Goal: Communication & Community: Answer question/provide support

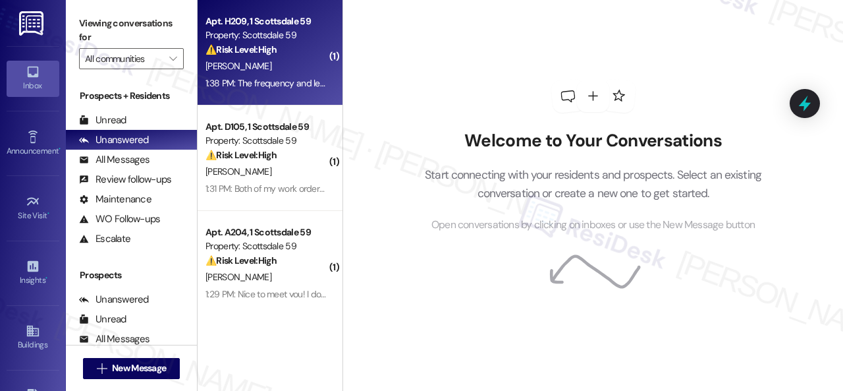
click at [281, 73] on div "E. Sanders" at bounding box center [266, 66] width 124 height 16
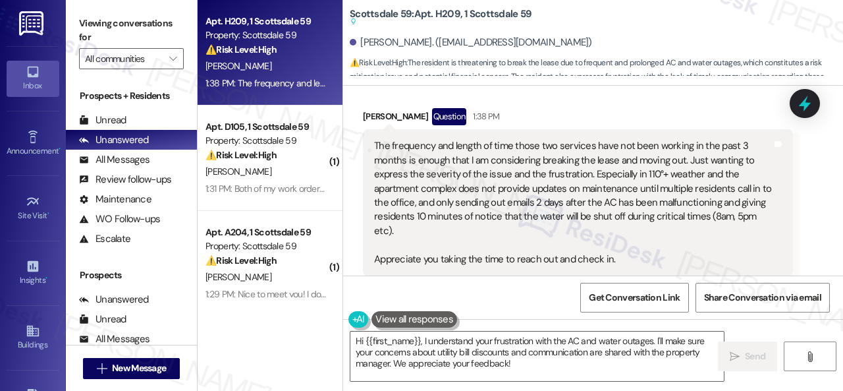
scroll to position [933, 0]
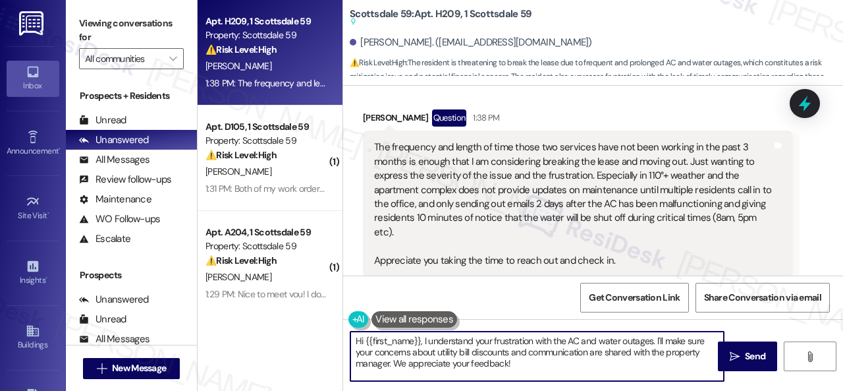
drag, startPoint x: 423, startPoint y: 339, endPoint x: 305, endPoint y: 339, distance: 117.9
click at [305, 339] on div "Apt. H209, 1 Scottsdale 59 Property: Scottsdale 59 ⚠️ Risk Level: High The resi…" at bounding box center [520, 195] width 645 height 391
drag, startPoint x: 589, startPoint y: 340, endPoint x: 615, endPoint y: 363, distance: 34.5
click at [615, 363] on textarea "I understand your frustration with the AC and water outages. I'll make sure you…" at bounding box center [536, 355] width 373 height 49
click at [695, 356] on textarea "I understand your frustration with the AC and water outages. I'm sorry to hear …" at bounding box center [536, 355] width 373 height 49
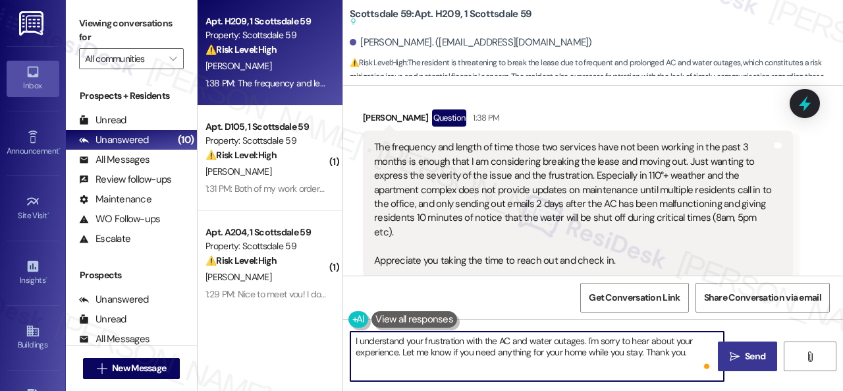
type textarea "I understand your frustration with the AC and water outages. I'm sorry to hear …"
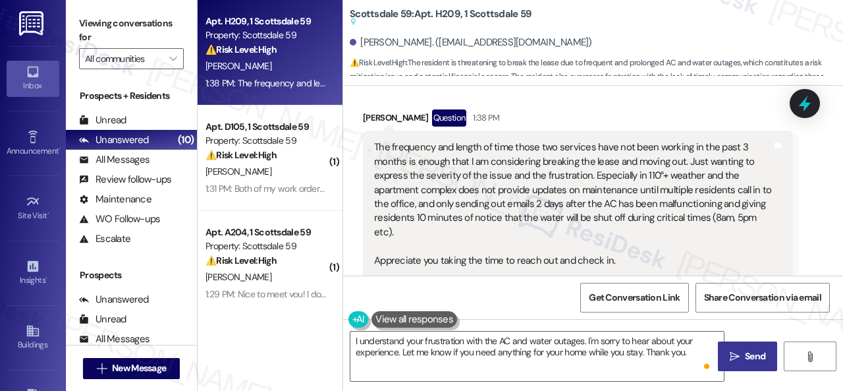
click at [745, 352] on span "Send" at bounding box center [755, 356] width 20 height 14
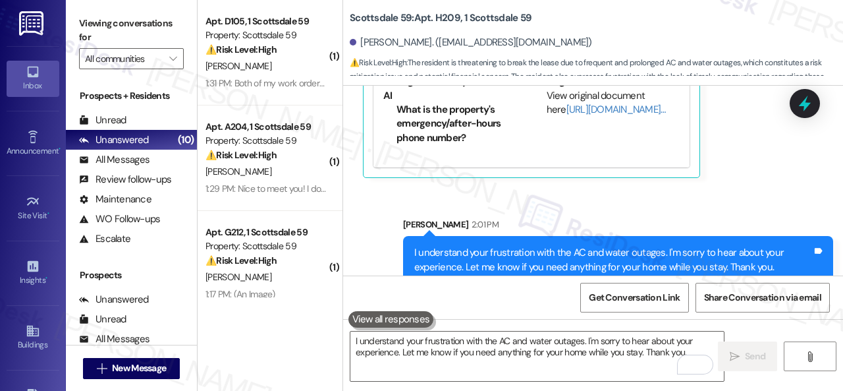
scroll to position [1279, 0]
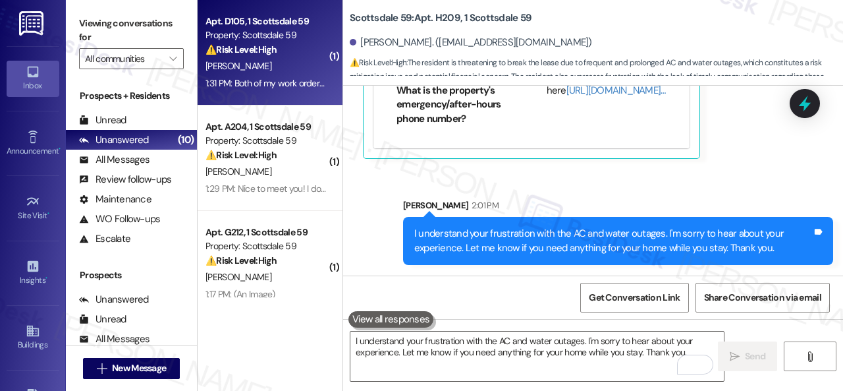
click at [285, 72] on div "A. Ramirez" at bounding box center [266, 66] width 124 height 16
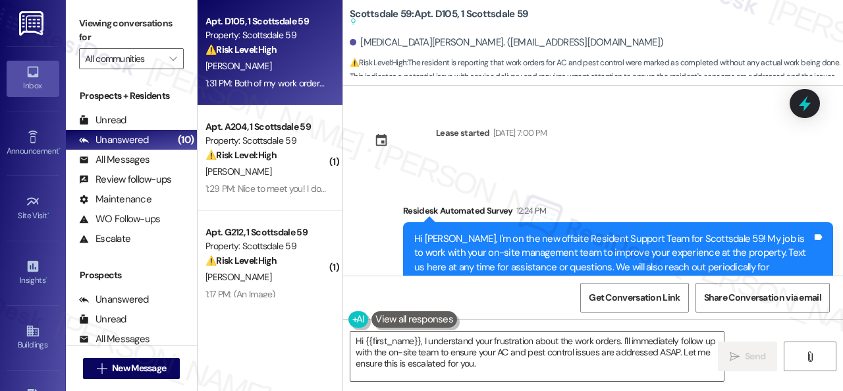
scroll to position [263, 0]
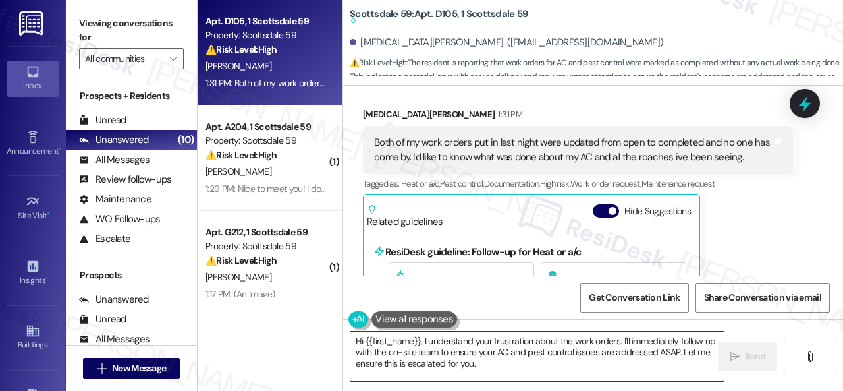
click at [669, 354] on textarea "Hi {{first_name}}, I understand your frustration about the work orders. I'll im…" at bounding box center [536, 355] width 373 height 49
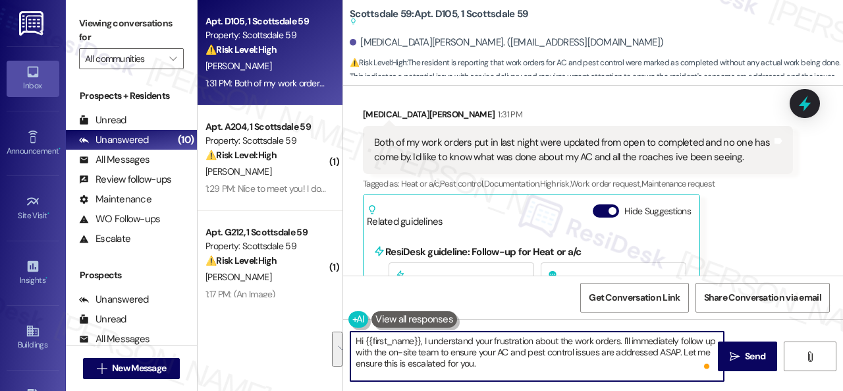
drag, startPoint x: 429, startPoint y: 342, endPoint x: 574, endPoint y: 370, distance: 146.9
click at [574, 370] on textarea "Hi {{first_name}}, I understand your frustration about the work orders. I'll im…" at bounding box center [536, 355] width 373 height 49
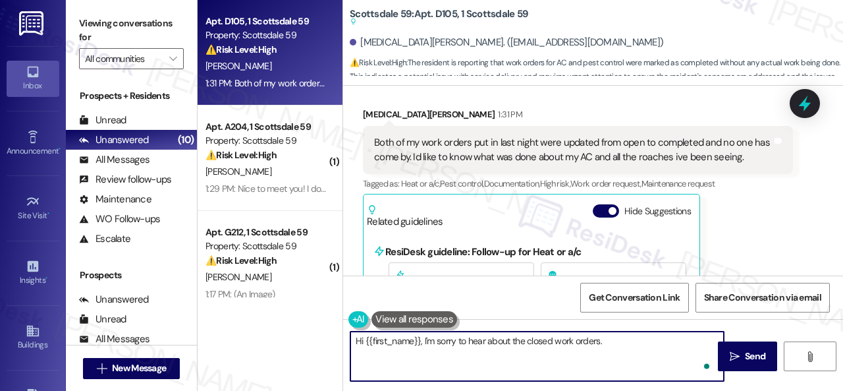
paste textarea "lease provide the work order numbers, and I'll gladly follow up with the site t…"
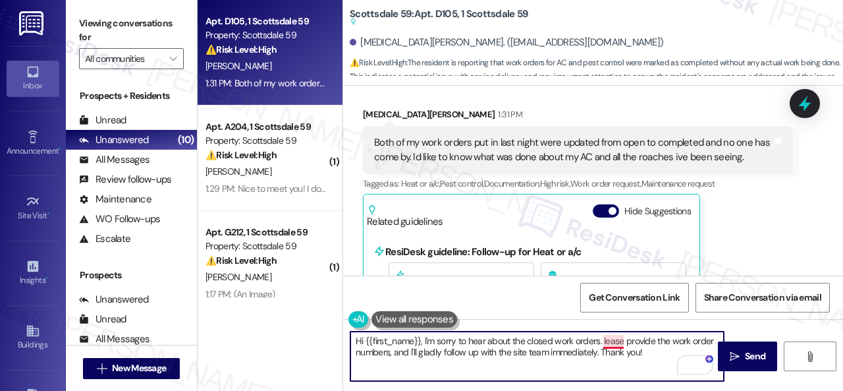
click at [607, 340] on textarea "Hi {{first_name}}, I'm sorry to hear about the closed work orders. lease provid…" at bounding box center [536, 355] width 373 height 49
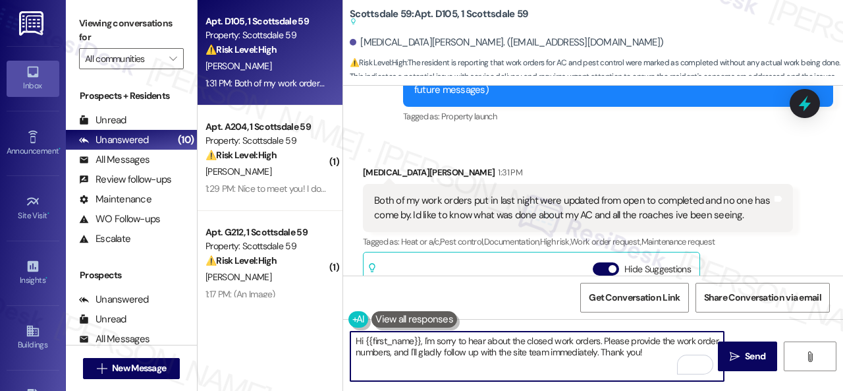
scroll to position [329, 0]
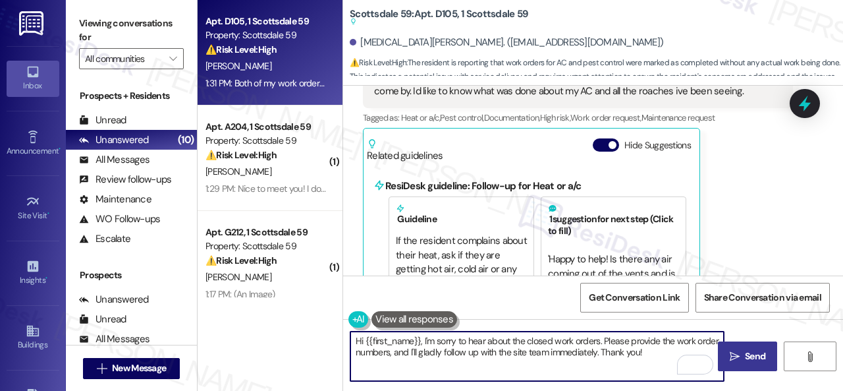
type textarea "Hi {{first_name}}, I'm sorry to hear about the closed work orders. Please provi…"
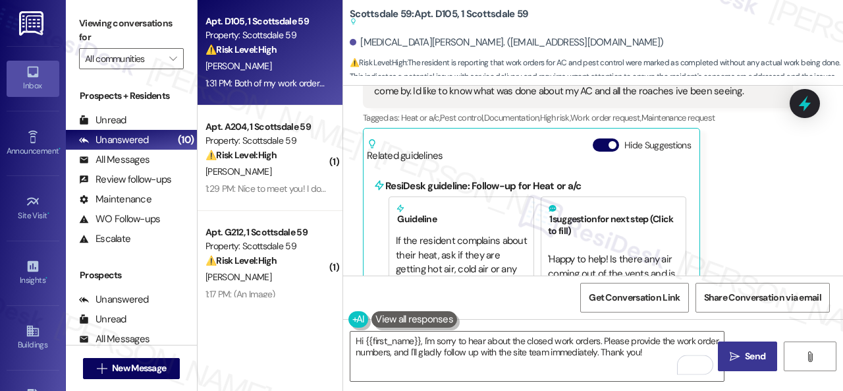
click at [742, 353] on span "Send" at bounding box center [755, 356] width 26 height 14
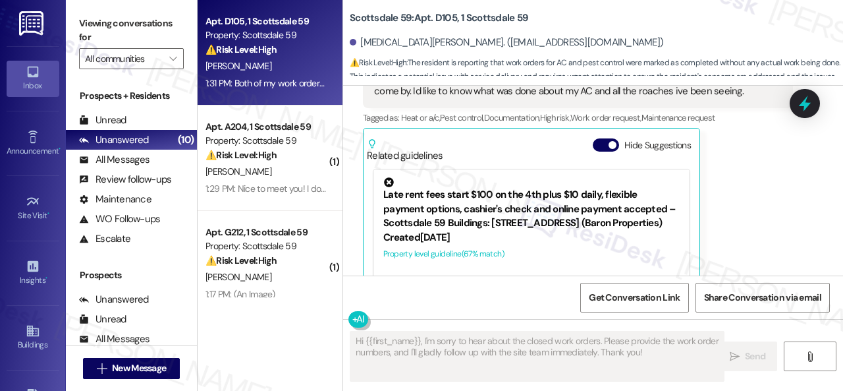
scroll to position [371, 0]
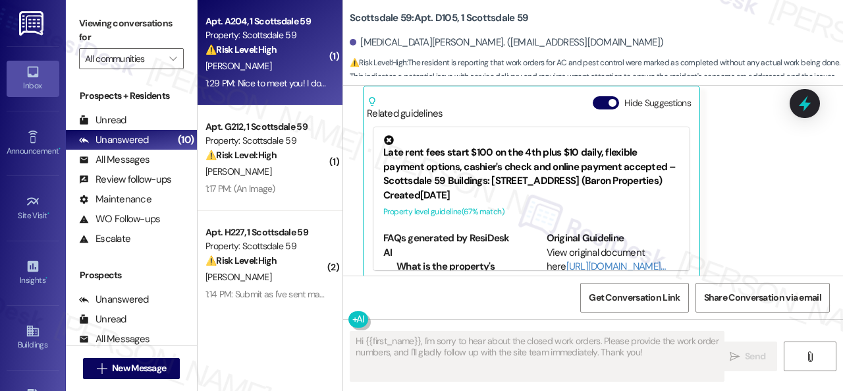
click at [294, 66] on div "[PERSON_NAME]" at bounding box center [266, 66] width 124 height 16
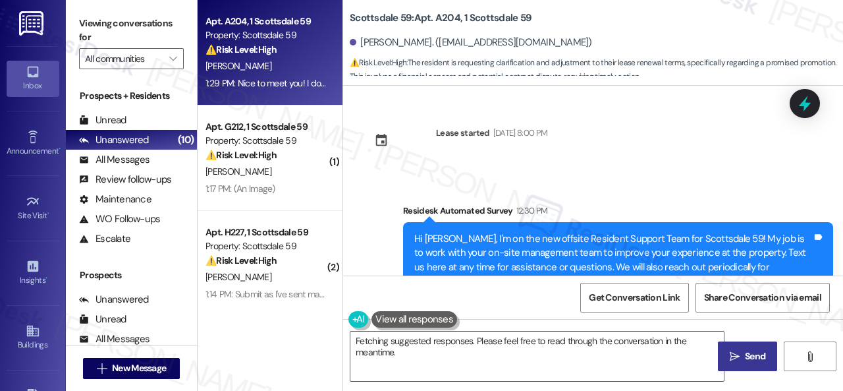
scroll to position [395, 0]
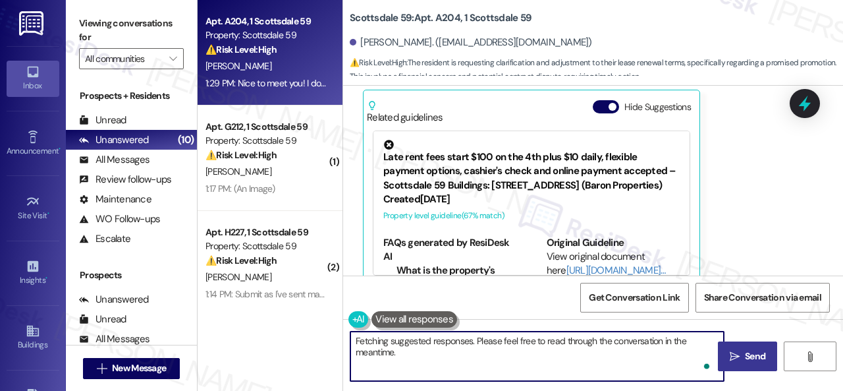
drag, startPoint x: 545, startPoint y: 352, endPoint x: 636, endPoint y: 350, distance: 90.9
click at [636, 350] on textarea "Hi Angela, I understand you have a question about your lease renewal and the 2-…" at bounding box center [536, 355] width 373 height 49
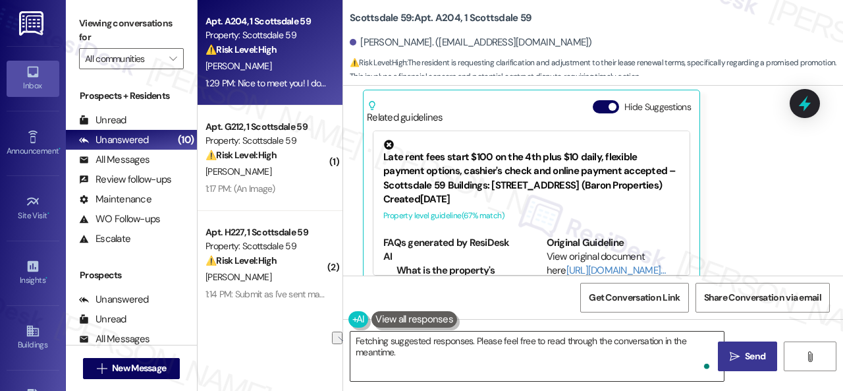
click at [654, 358] on textarea "Hi Angela, I understand you have a question about your lease renewal and the 2-…" at bounding box center [536, 355] width 373 height 49
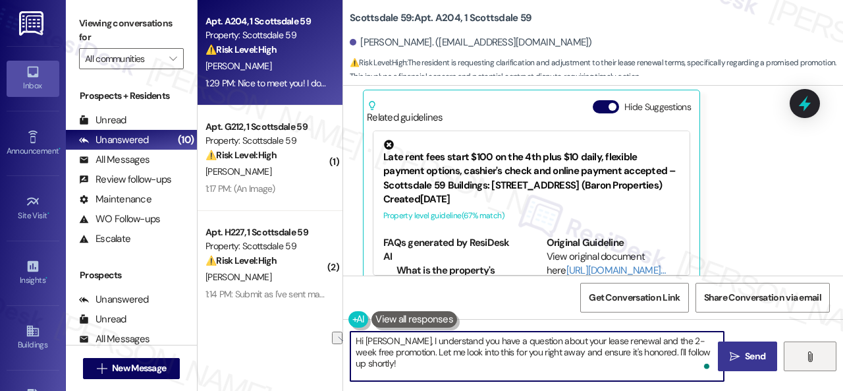
drag, startPoint x: 549, startPoint y: 351, endPoint x: 789, endPoint y: 362, distance: 240.0
click at [789, 362] on div "Hi Angela, I understand you have a question about your lease renewal and the 2-…" at bounding box center [593, 368] width 500 height 99
paste textarea "get back to you as soon as I receive a response. I appreciate your patience."
type textarea "Hi Angela, I understand you have a question about your lease renewal and the 2-…"
click at [736, 358] on span " Send" at bounding box center [747, 356] width 41 height 14
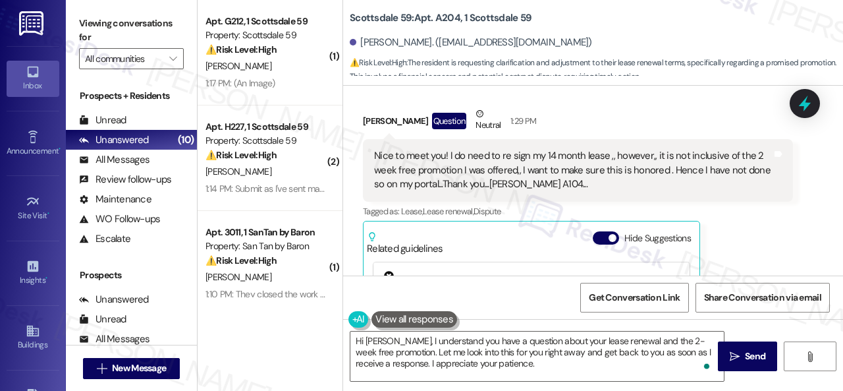
scroll to position [216, 0]
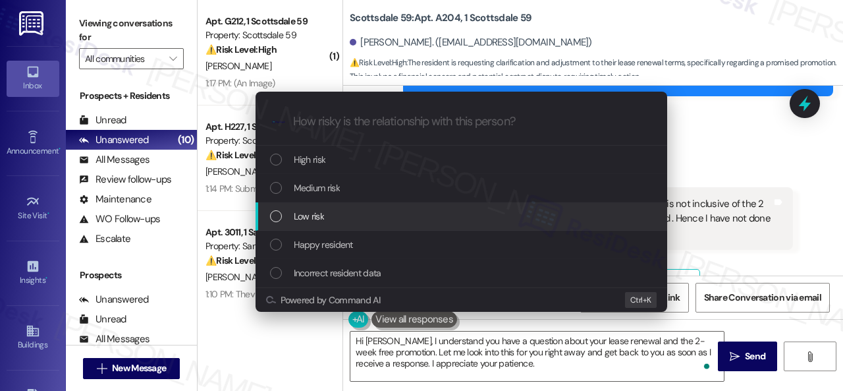
click at [765, 149] on div "Escalate Conversation How risky is the relationship with this person? Topics (e…" at bounding box center [421, 195] width 843 height 391
click at [312, 213] on span "Low risk" at bounding box center [309, 216] width 30 height 14
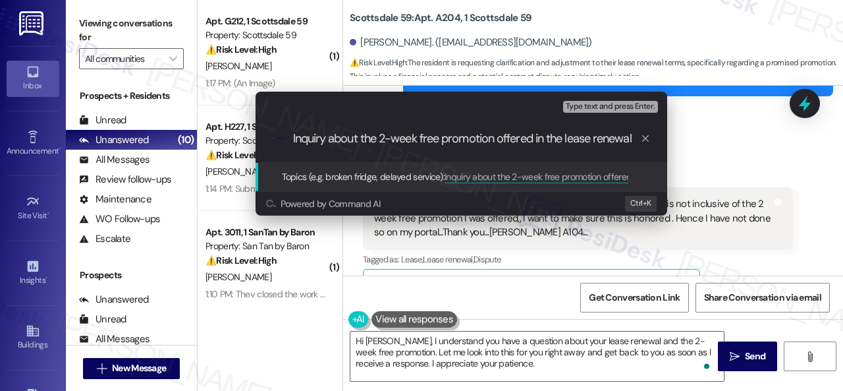
type input "Inquiry about the 2-week free promotion offered in the lease renewal."
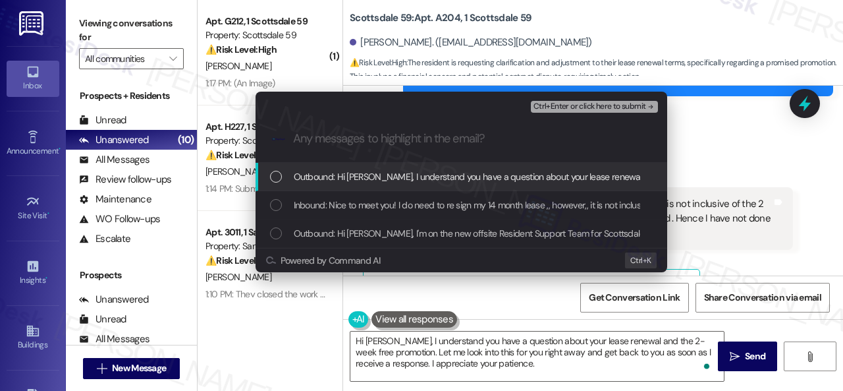
click at [315, 213] on div "Inbound: Nice to meet you! I do need to re sign my 14 month lease ,, however,, …" at bounding box center [462, 205] width 412 height 28
click at [592, 106] on span "Ctrl+Enter or click here to submit" at bounding box center [590, 106] width 113 height 9
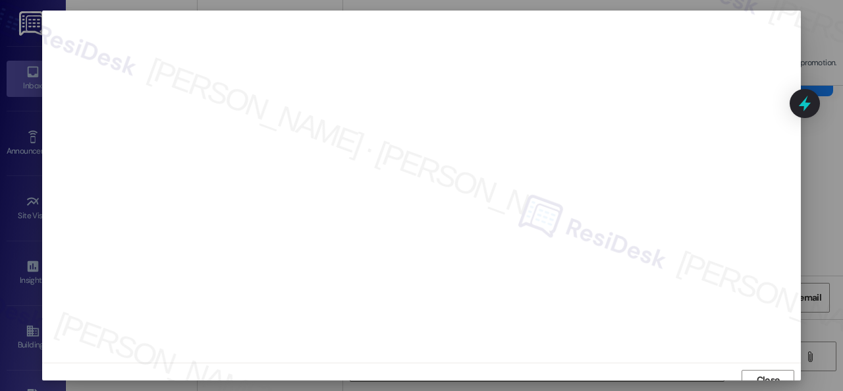
scroll to position [10, 0]
click at [758, 372] on span "Close" at bounding box center [768, 370] width 23 height 14
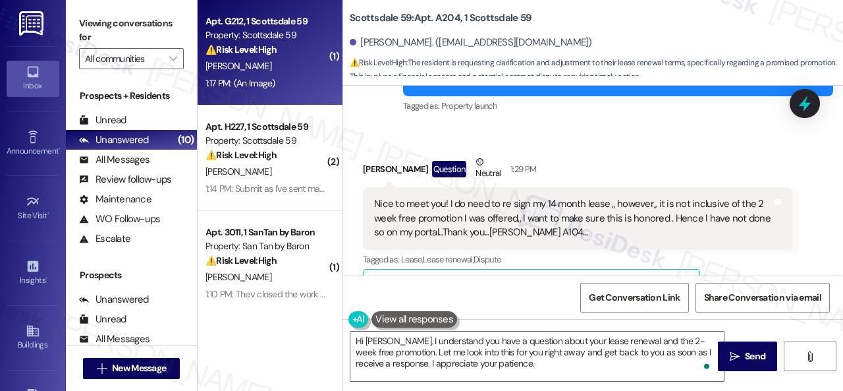
click at [304, 59] on div "C. Rodgers" at bounding box center [266, 66] width 124 height 16
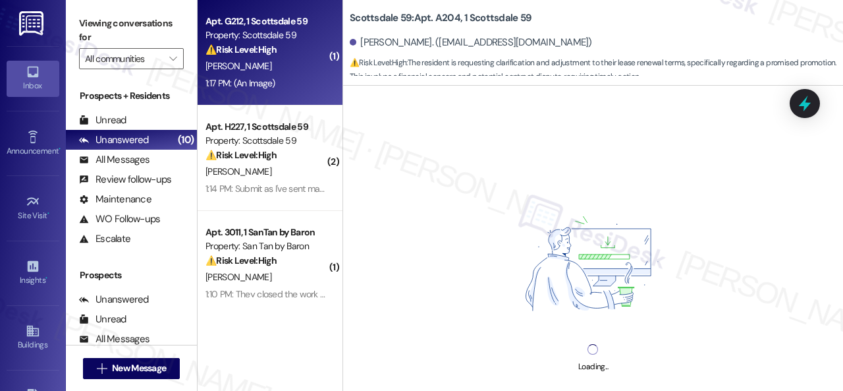
click at [295, 74] on div "C. Rodgers" at bounding box center [266, 66] width 124 height 16
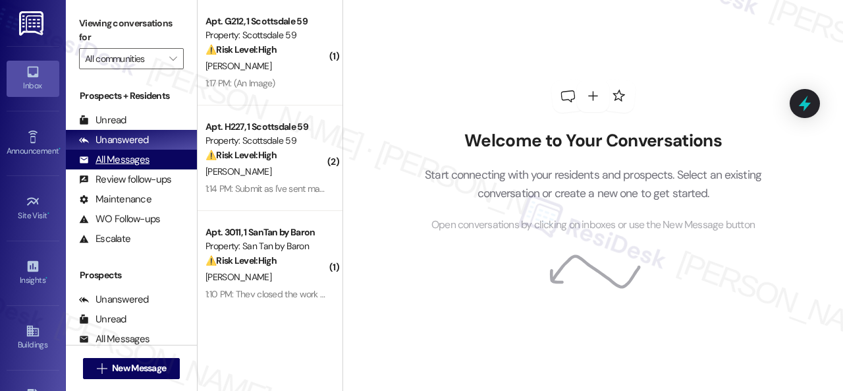
click at [142, 161] on div "All Messages" at bounding box center [114, 160] width 70 height 14
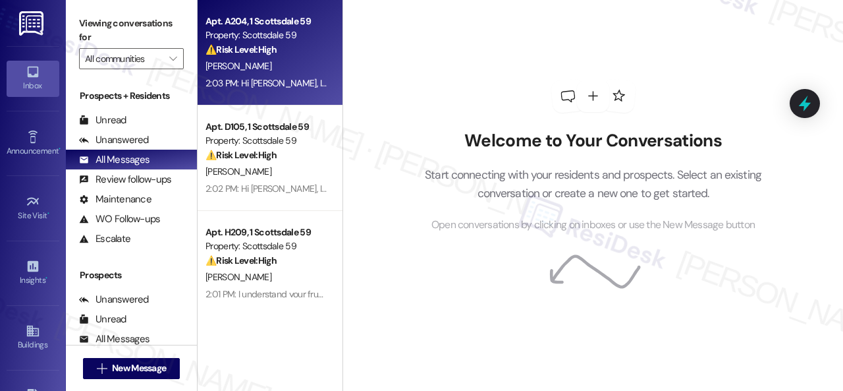
click at [258, 68] on div "A. Kirkendall" at bounding box center [266, 66] width 124 height 16
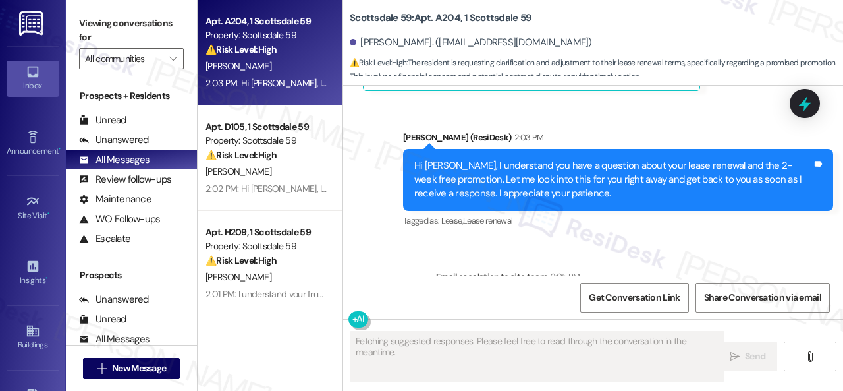
scroll to position [731, 0]
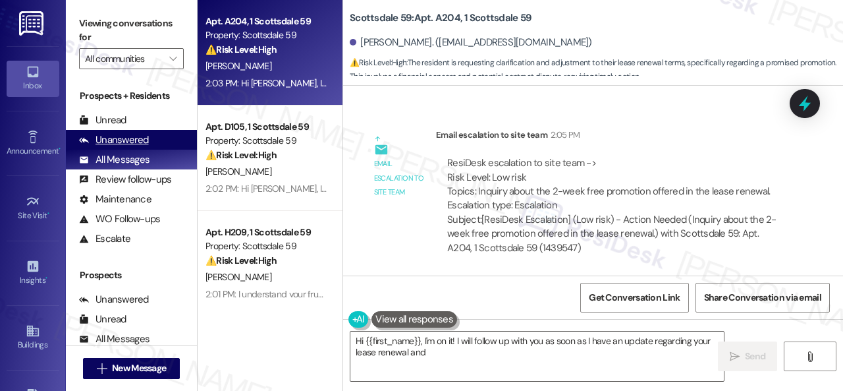
click at [130, 141] on div "Unanswered" at bounding box center [114, 140] width 70 height 14
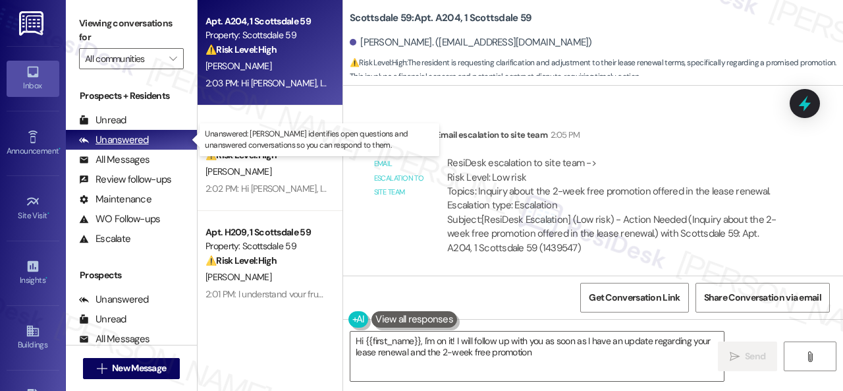
type textarea "Hi {{first_name}}, I'm on it! I will follow up with you as soon as I have an up…"
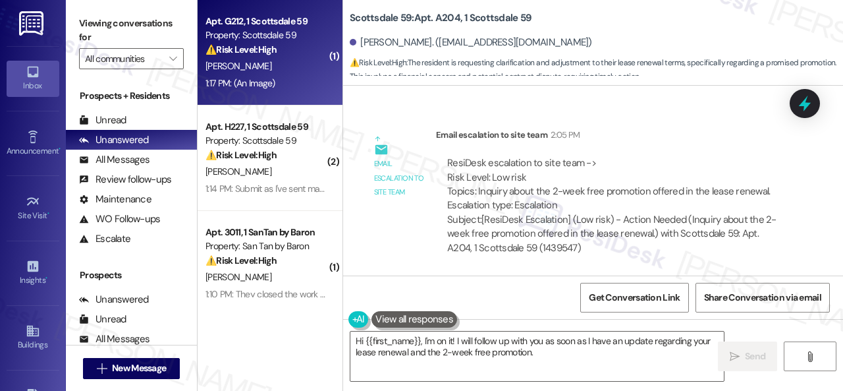
click at [282, 68] on div "C. Rodgers" at bounding box center [266, 66] width 124 height 16
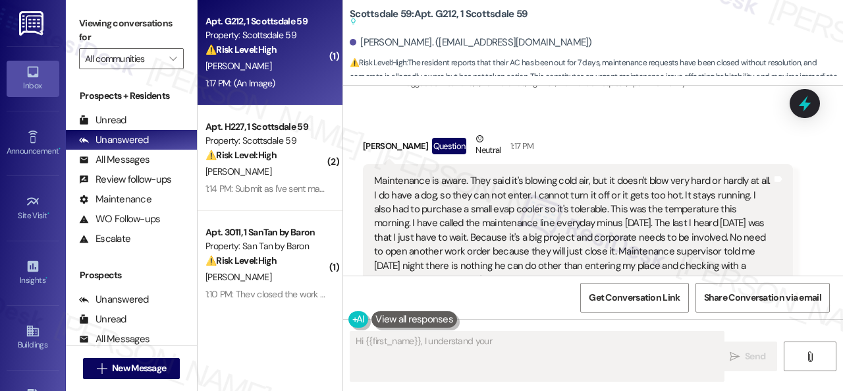
scroll to position [1570, 0]
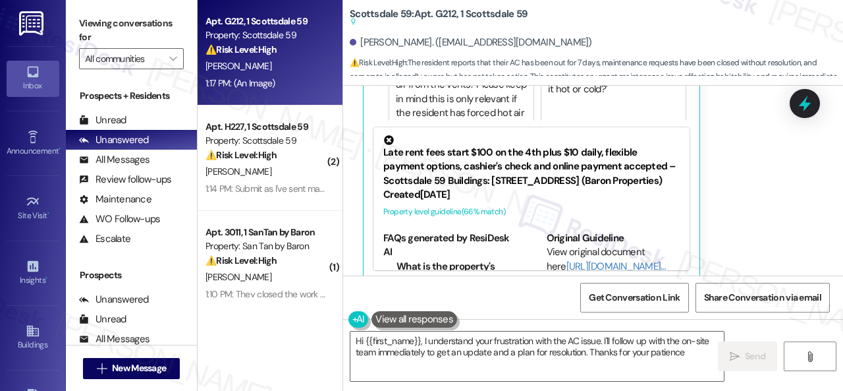
type textarea "Hi {{first_name}}, I understand your frustration with the AC issue. I'll follow…"
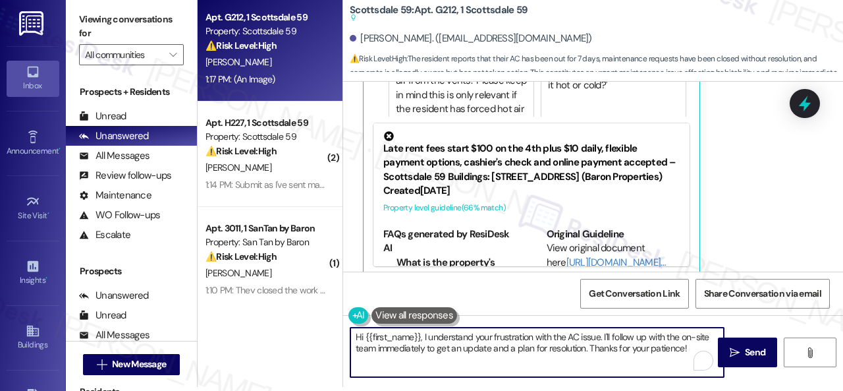
drag, startPoint x: 688, startPoint y: 348, endPoint x: 312, endPoint y: 308, distance: 379.0
click at [312, 308] on div "Apt. G212, 1 Scottsdale 59 Property: Scottsdale 59 ⚠️ Risk Level: High The resi…" at bounding box center [520, 191] width 645 height 391
click at [522, 285] on div "Get Conversation Link Share Conversation via email" at bounding box center [593, 292] width 500 height 43
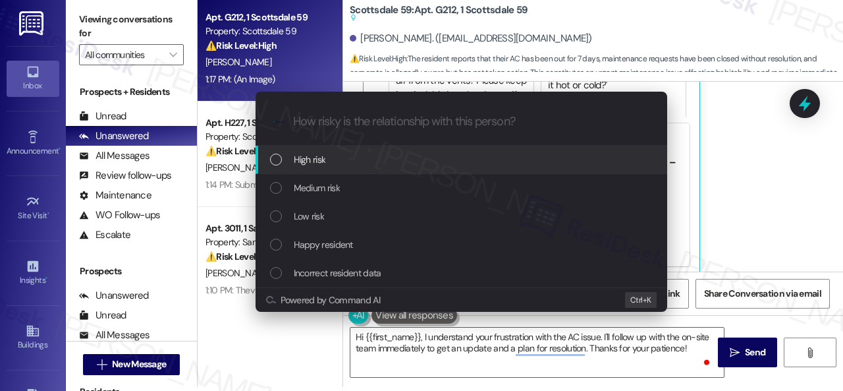
click at [320, 160] on span "High risk" at bounding box center [310, 159] width 32 height 14
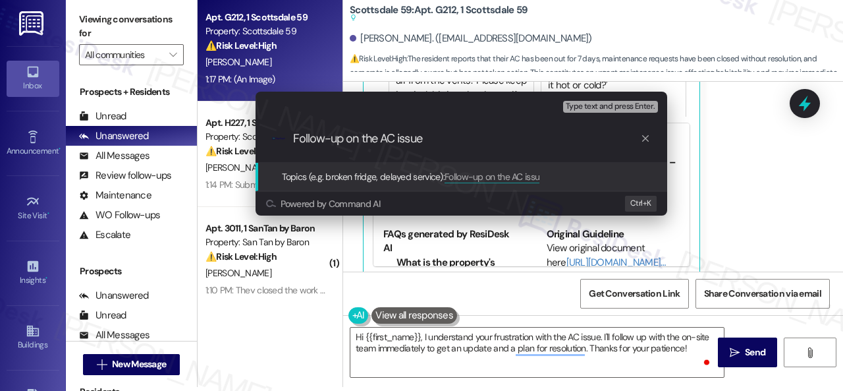
type input "Follow-up on the AC issue."
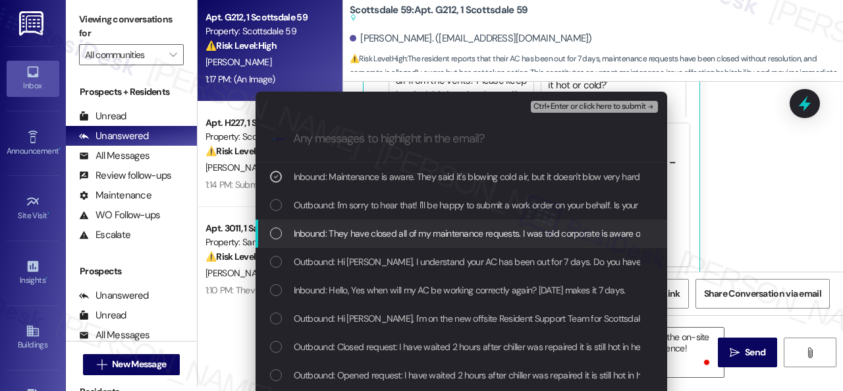
click at [353, 235] on span "Inbound: They have closed all of my maintenance requests. I was told corporate …" at bounding box center [656, 233] width 725 height 14
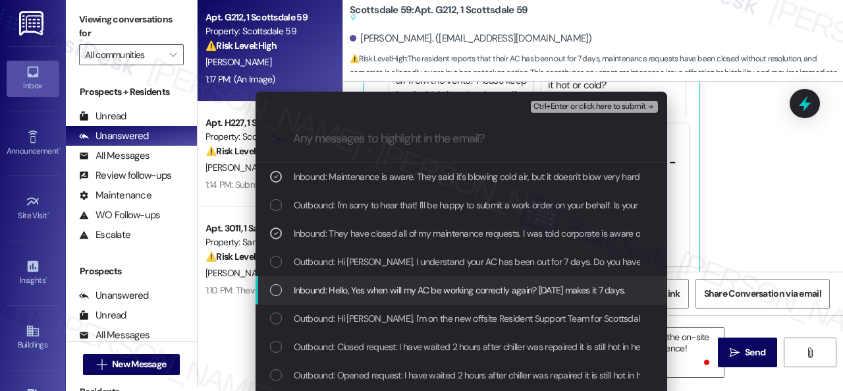
click at [366, 288] on span "Inbound: Hello, Yes when will my AC be working correctly again? Tomorrow makes …" at bounding box center [460, 290] width 332 height 14
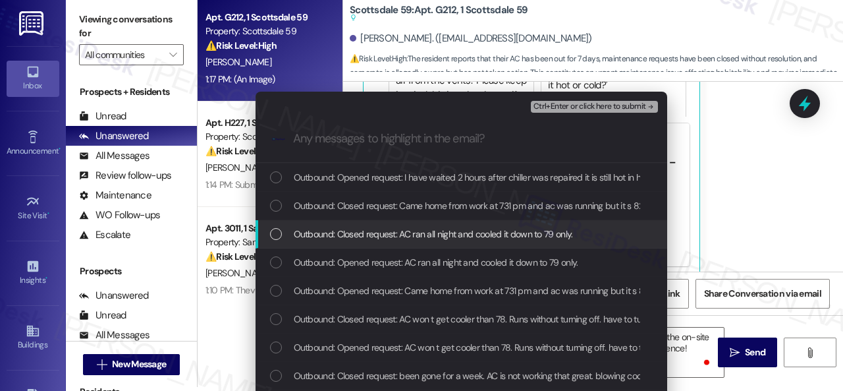
scroll to position [0, 0]
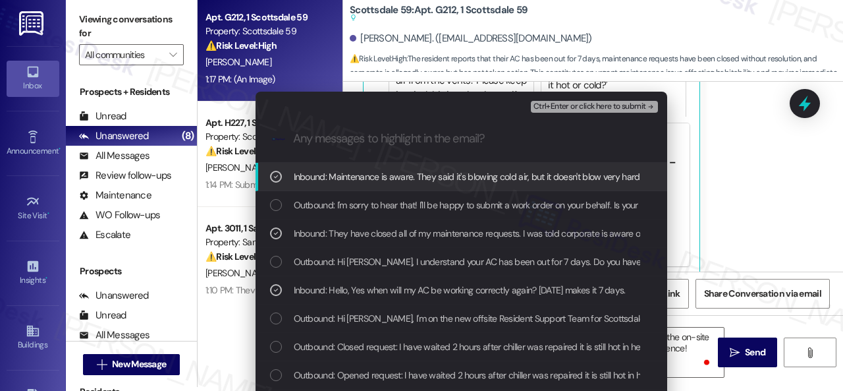
click at [556, 111] on span "Ctrl+Enter or click here to submit" at bounding box center [590, 106] width 113 height 9
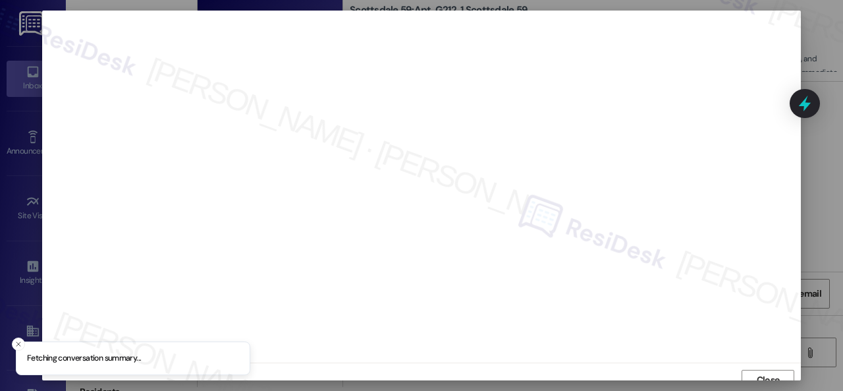
scroll to position [10, 0]
click at [750, 364] on button "Close" at bounding box center [768, 370] width 53 height 21
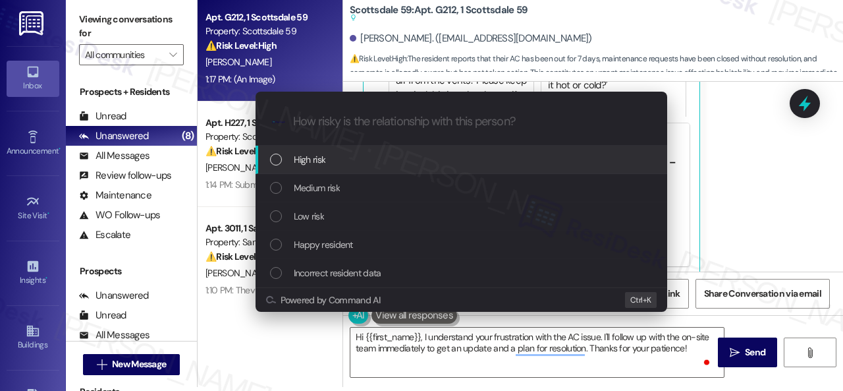
click at [314, 161] on span "High risk" at bounding box center [310, 159] width 32 height 14
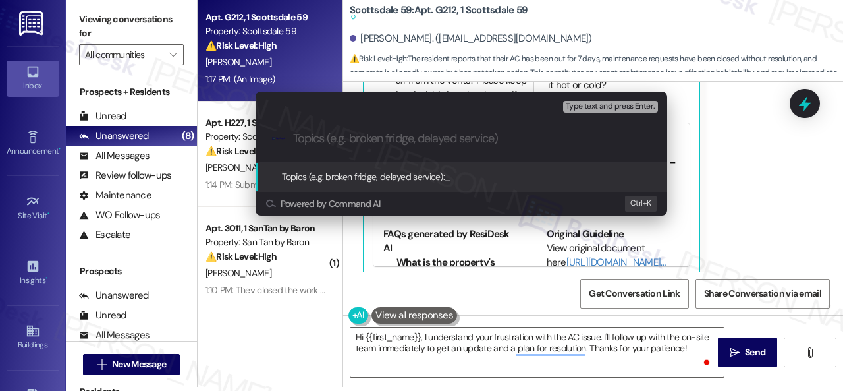
paste input "Follow-up on the AC issue."
type input "Follow-up on the AC issue."
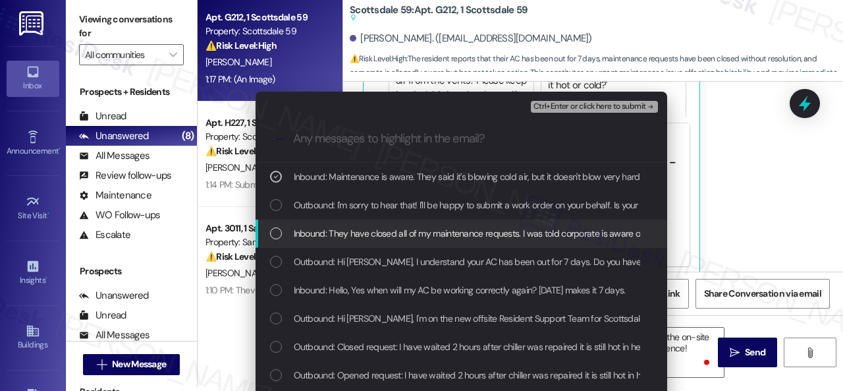
click at [342, 229] on span "Inbound: They have closed all of my maintenance requests. I was told corporate …" at bounding box center [656, 233] width 725 height 14
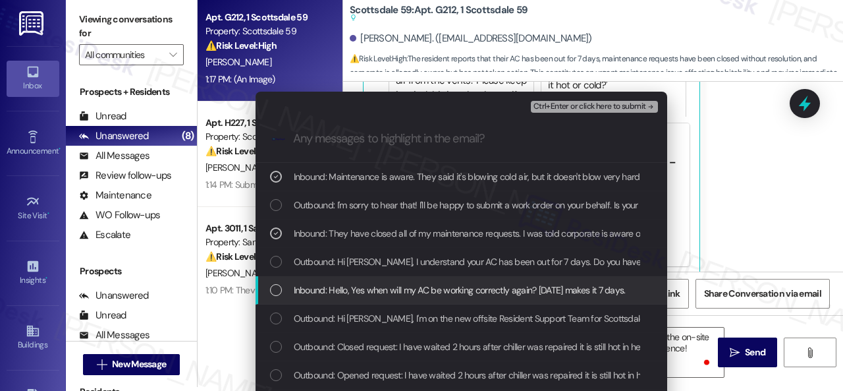
click at [348, 288] on span "Inbound: Hello, Yes when will my AC be working correctly again? Tomorrow makes …" at bounding box center [460, 290] width 332 height 14
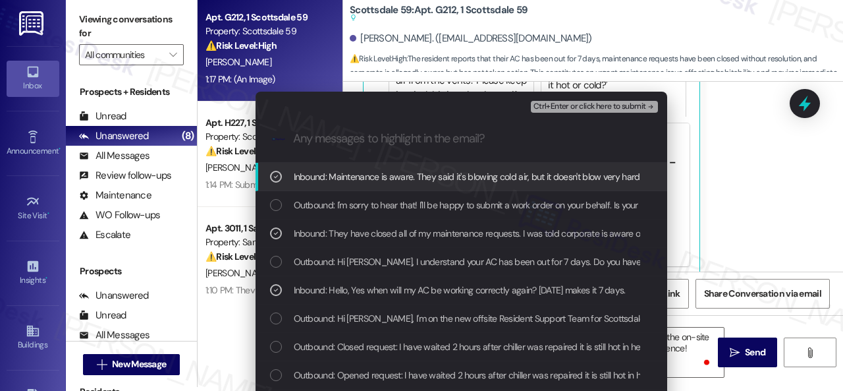
click at [574, 103] on span "Ctrl+Enter or click here to submit" at bounding box center [590, 106] width 113 height 9
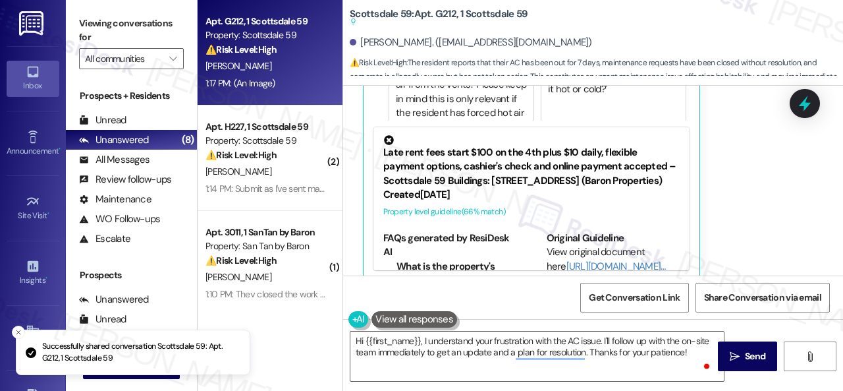
scroll to position [1583, 0]
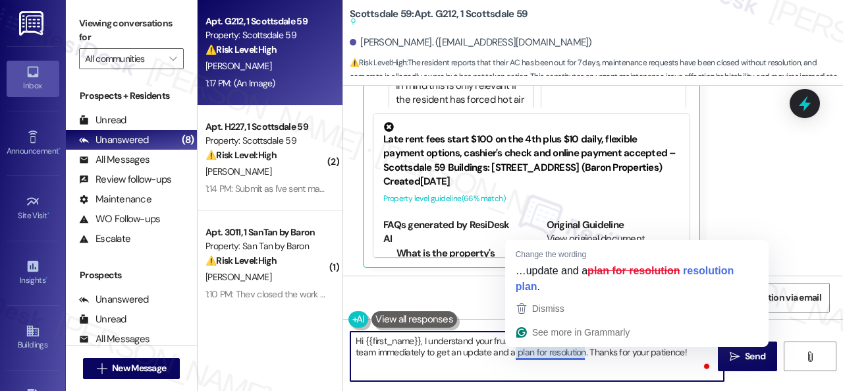
click at [549, 354] on textarea "Hi {{first_name}}, I understand your frustration with the AC issue. I'll follow…" at bounding box center [536, 355] width 373 height 49
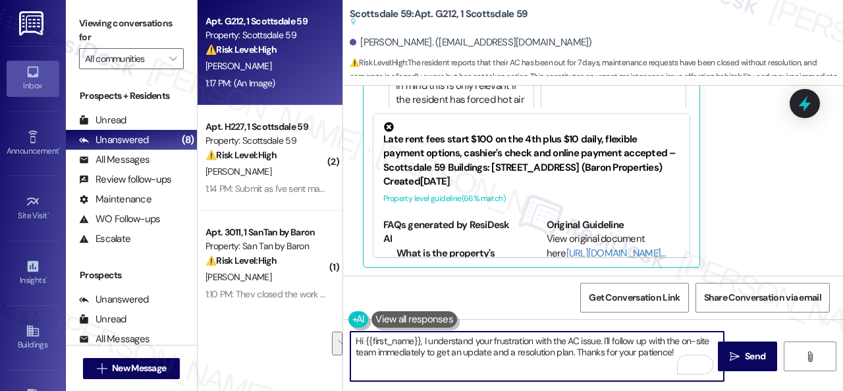
drag, startPoint x: 356, startPoint y: 338, endPoint x: 774, endPoint y: 379, distance: 420.2
click at [772, 379] on div "Hi {{first_name}}, I understand your frustration with the AC issue. I'll follow…" at bounding box center [593, 368] width 500 height 99
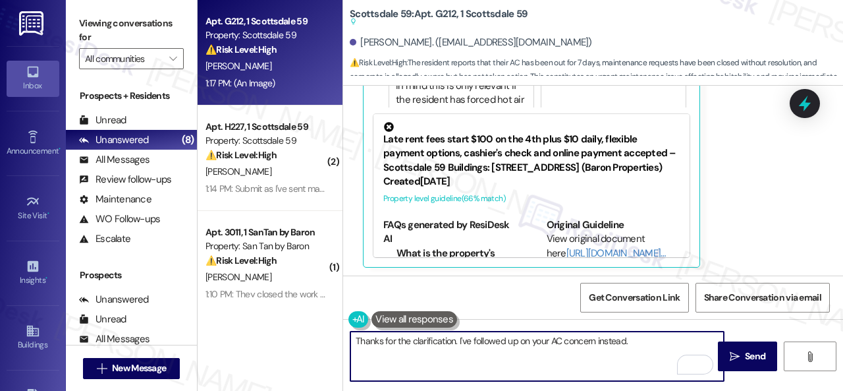
click at [672, 341] on textarea "Thanks for the clarification. I've followed up on your AC concern instead." at bounding box center [536, 355] width 373 height 49
paste textarea "Let me know when you have an update or need anything else."
type textarea "Thanks for the clarification. I've followed up on your AC concern instead. Let …"
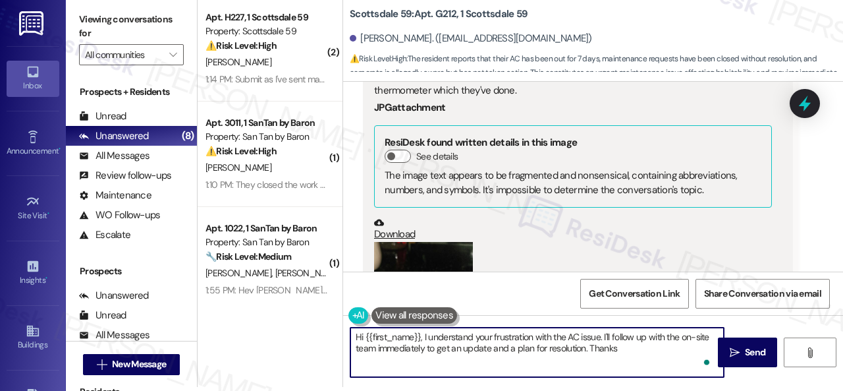
scroll to position [1034, 0]
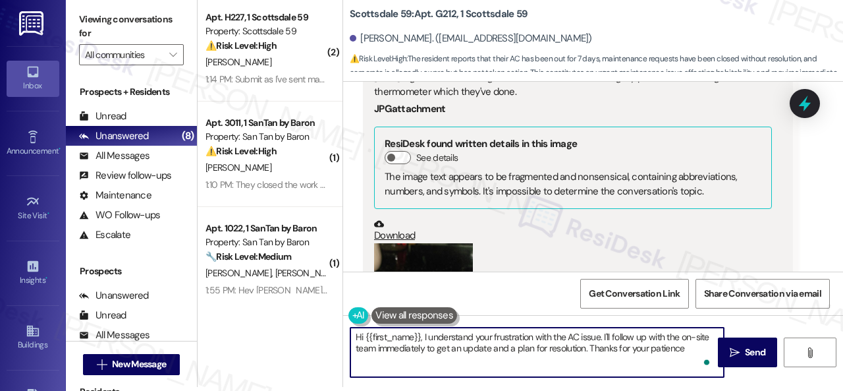
type textarea "Hi {{first_name}}, I understand your frustration with the AC issue. I'll follow…"
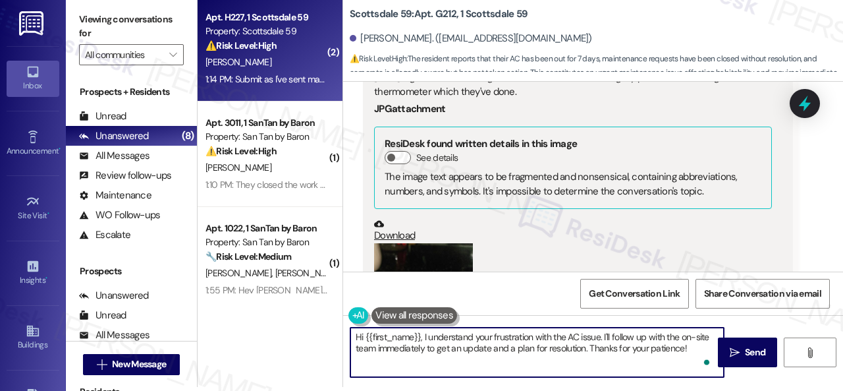
click at [271, 82] on div "1:14 PM: Submit as I've sent many, I called Emergency last night no one called.…" at bounding box center [777, 79] width 1144 height 12
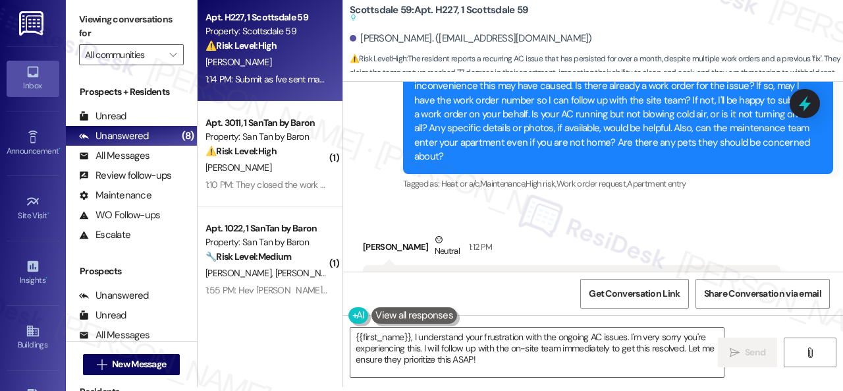
scroll to position [611, 0]
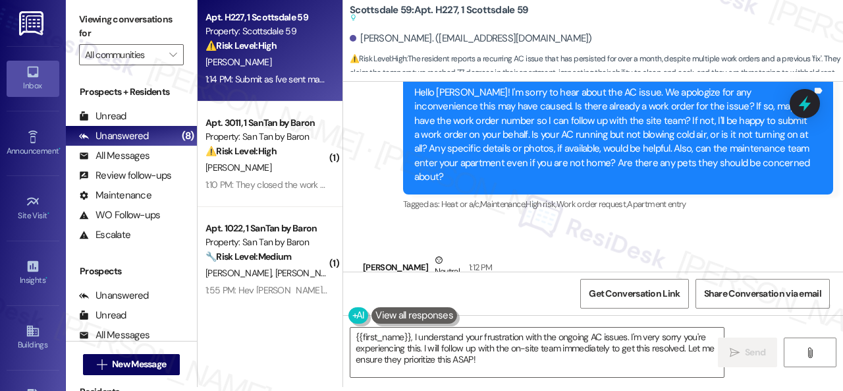
drag, startPoint x: 663, startPoint y: 216, endPoint x: 653, endPoint y: 241, distance: 27.2
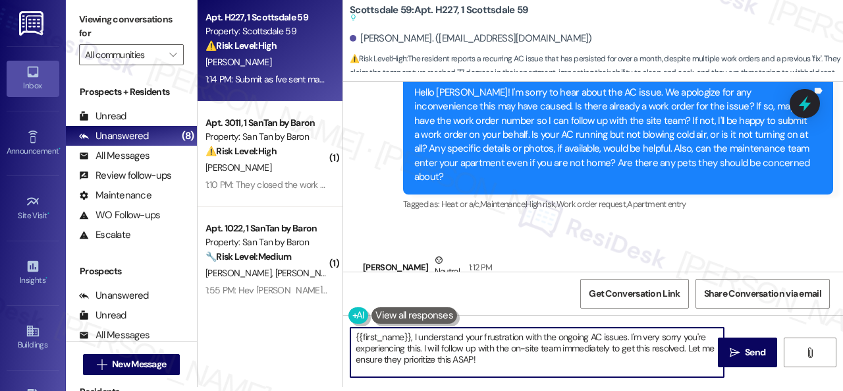
drag, startPoint x: 295, startPoint y: 338, endPoint x: 261, endPoint y: 325, distance: 36.7
click at [261, 325] on div "Apt. H227, 1 Scottsdale 59 Property: Scottsdale 59 ⚠️ Risk Level: High The resi…" at bounding box center [520, 191] width 645 height 391
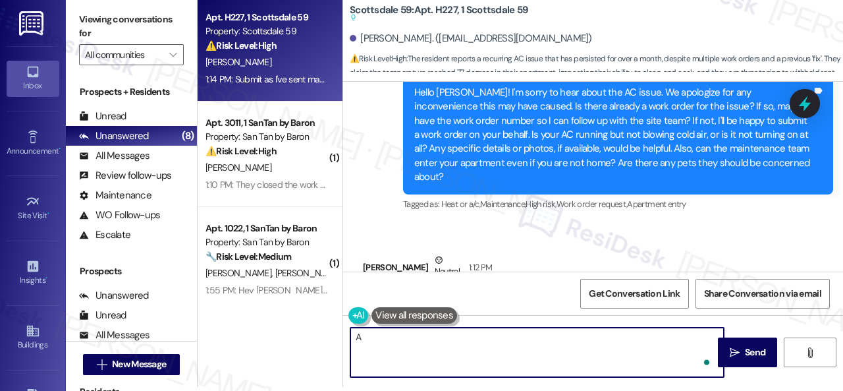
paste textarea "re the work orders still open/active? If they are, please provide the work orde…"
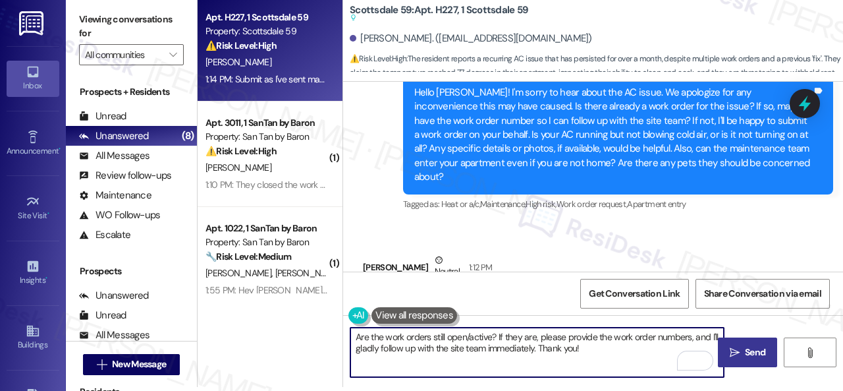
type textarea "Are the work orders still open/active? If they are, please provide the work ord…"
click at [755, 349] on span "Send" at bounding box center [755, 352] width 20 height 14
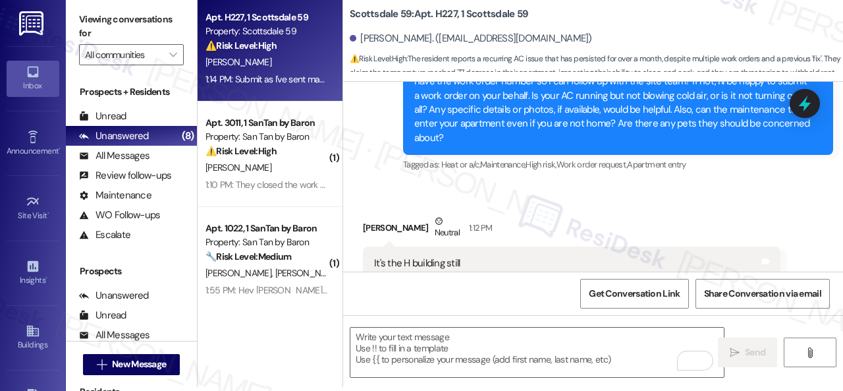
type textarea "Fetching suggested responses. Please feel free to read through the conversation…"
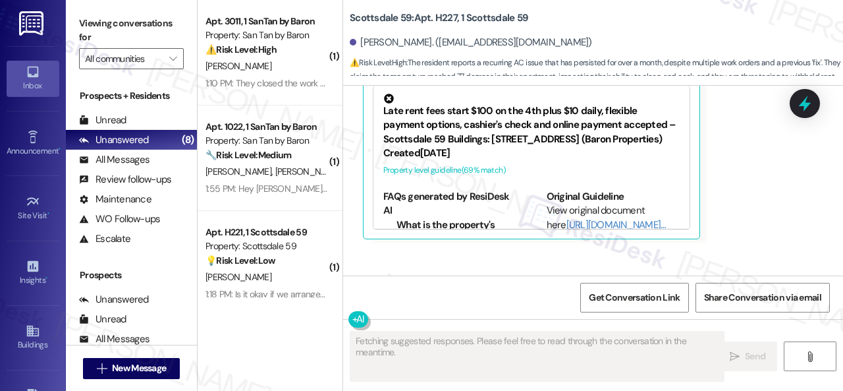
scroll to position [1271, 0]
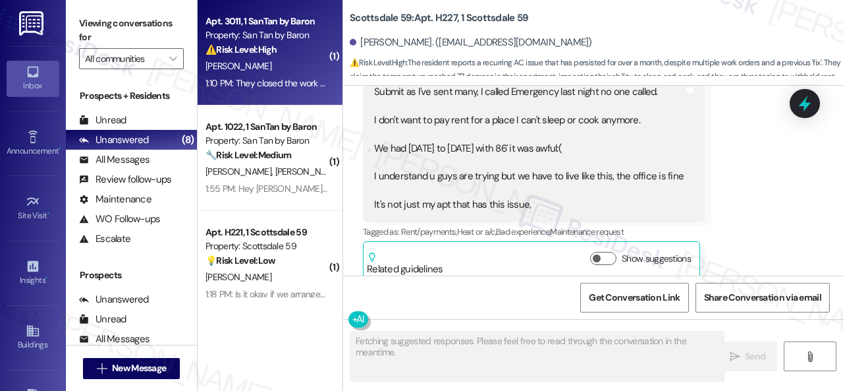
click at [300, 69] on div "[PERSON_NAME]" at bounding box center [266, 66] width 124 height 16
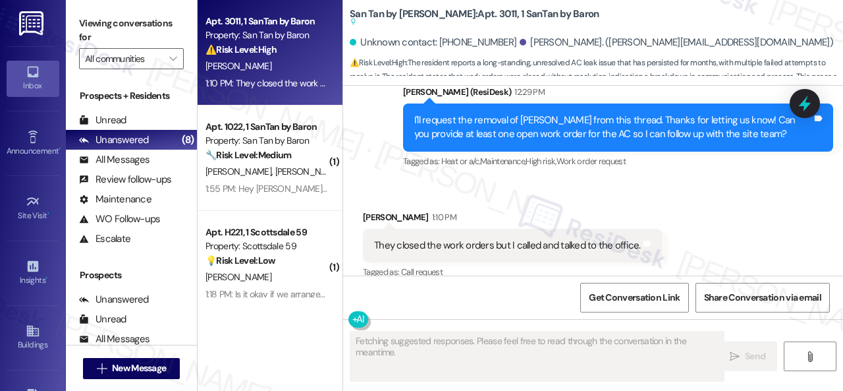
scroll to position [1009, 0]
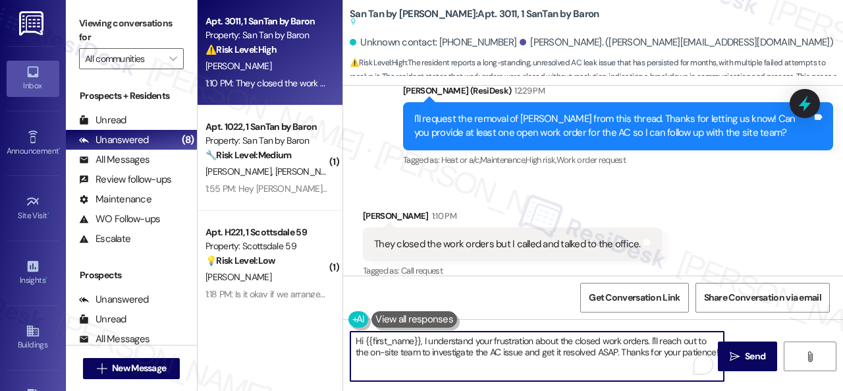
drag, startPoint x: 417, startPoint y: 367, endPoint x: 299, endPoint y: 320, distance: 126.8
click at [299, 320] on div "Apt. 3011, 1 SanTan by Baron Property: San Tan by Baron ⚠️ Risk Level: High The…" at bounding box center [520, 195] width 645 height 391
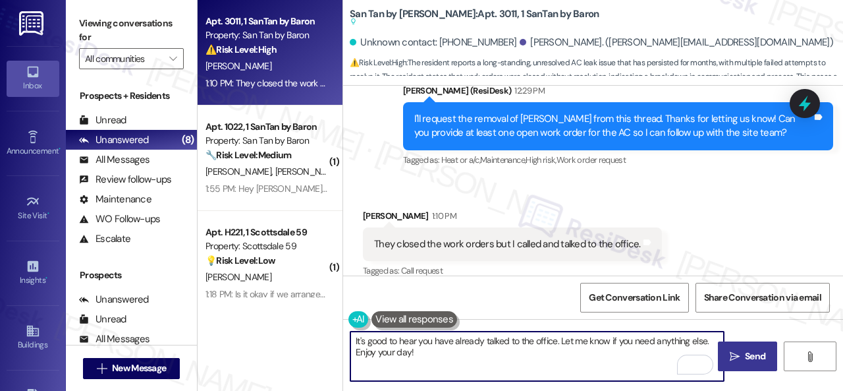
type textarea "It's good to hear you have already talked to the office. Let me know if you nee…"
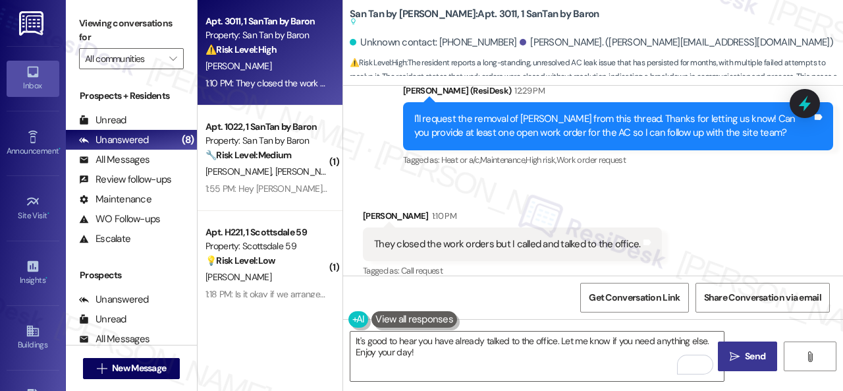
click at [745, 352] on span "Send" at bounding box center [755, 356] width 20 height 14
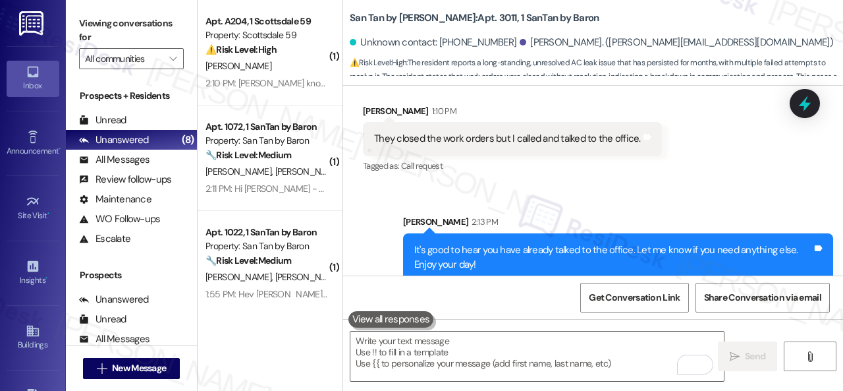
scroll to position [1077, 0]
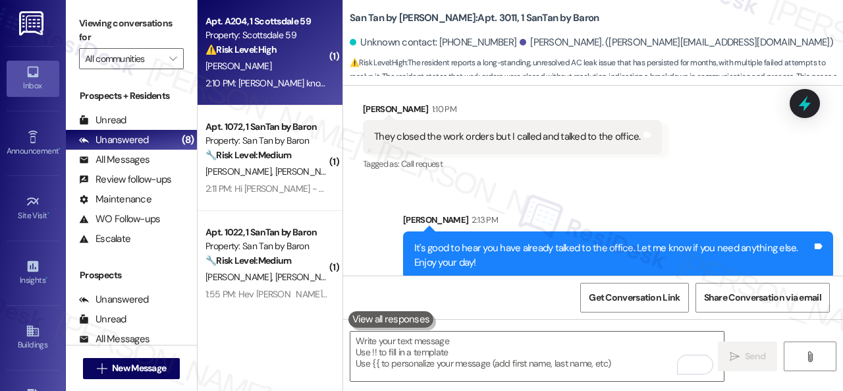
click at [295, 61] on div "[PERSON_NAME]" at bounding box center [266, 66] width 124 height 16
type textarea "Fetching suggested responses. Please feel free to read through the conversation…"
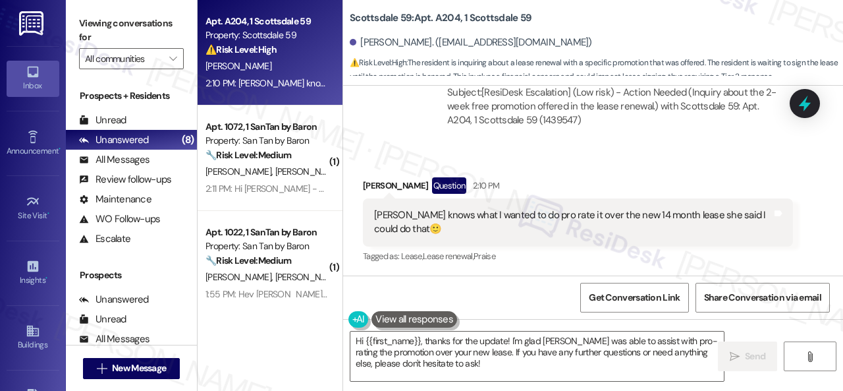
scroll to position [4, 0]
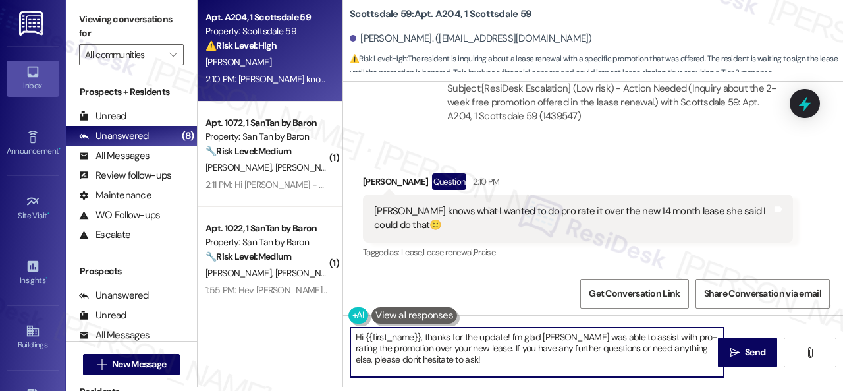
drag, startPoint x: 456, startPoint y: 358, endPoint x: 256, endPoint y: 304, distance: 207.6
click at [262, 306] on div "Apt. A204, 1 Scottsdale 59 Property: Scottsdale 59 ⚠️ Risk Level: High The resi…" at bounding box center [520, 191] width 645 height 391
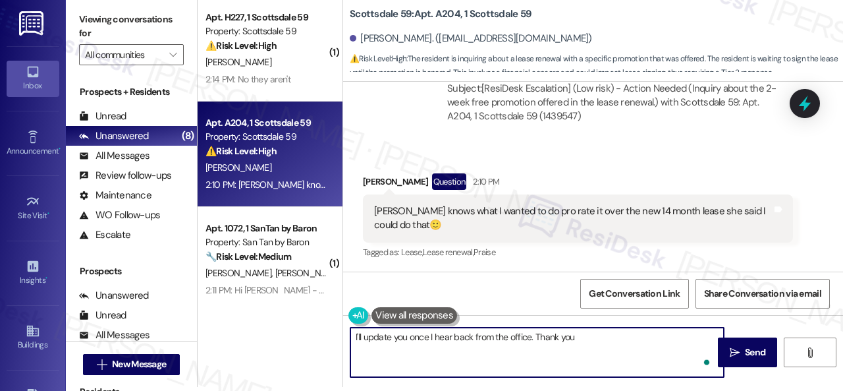
type textarea "I'll update you once I hear back from the office. Thank you."
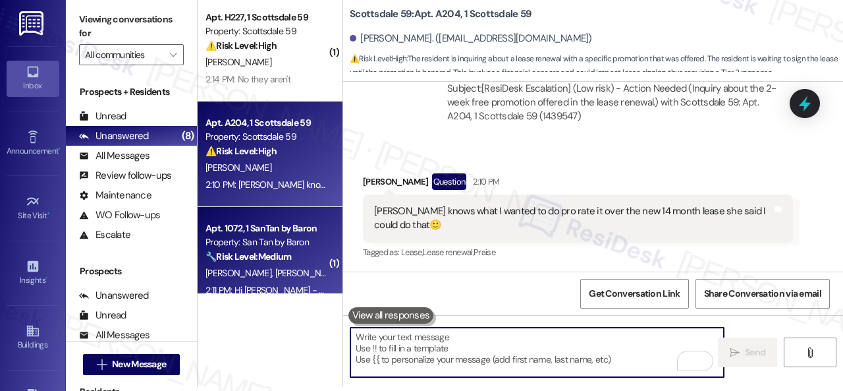
scroll to position [701, 0]
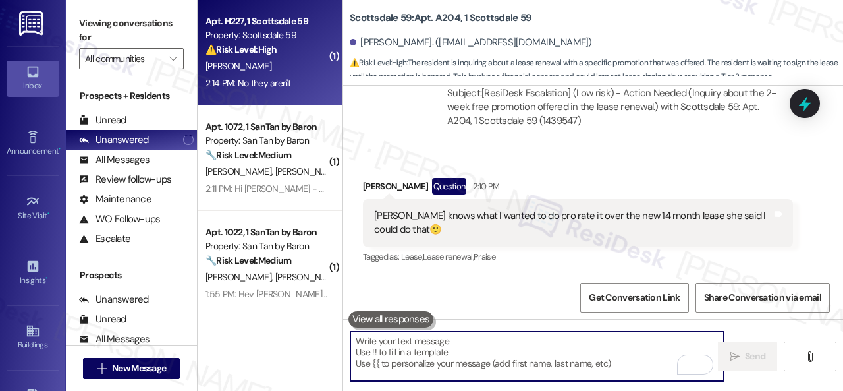
click at [306, 70] on div "K. Dubs" at bounding box center [266, 66] width 124 height 16
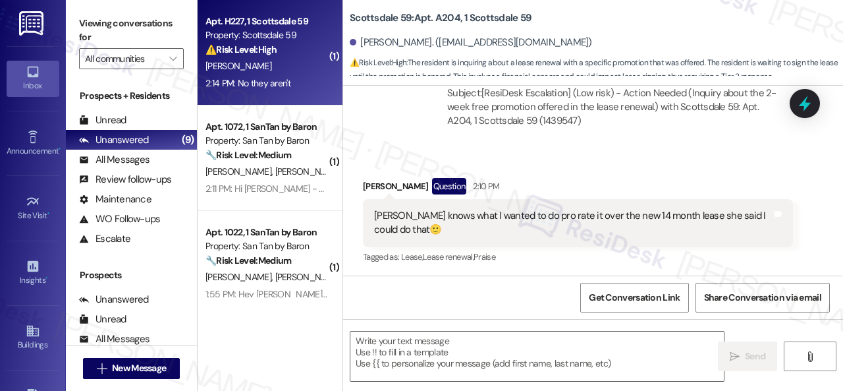
type textarea "Fetching suggested responses. Please feel free to read through the conversation…"
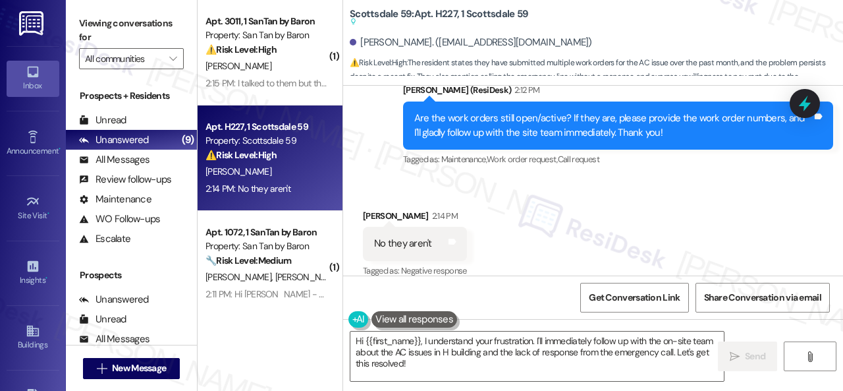
scroll to position [4, 0]
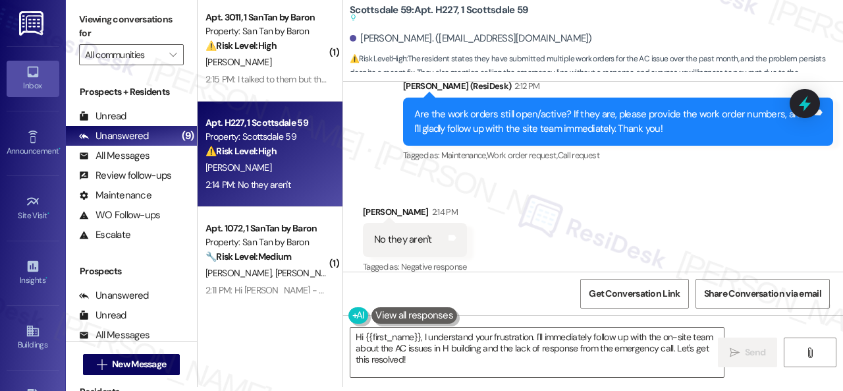
click at [415, 158] on div "Sent via SMS Sarah (ResiDesk) 2:12 PM Are the work orders still open/active? If…" at bounding box center [618, 121] width 450 height 105
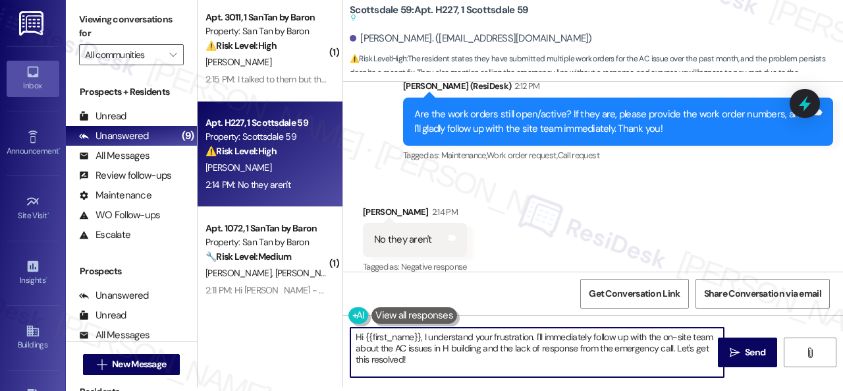
drag, startPoint x: 410, startPoint y: 362, endPoint x: 347, endPoint y: 327, distance: 71.3
click at [337, 327] on div "( 1 ) Apt. 3011, 1 SanTan by Baron Property: San Tan by Baron ⚠️ Risk Level: Hi…" at bounding box center [520, 191] width 645 height 391
paste textarea "I'll be happy to submit a new work order on your behalf."
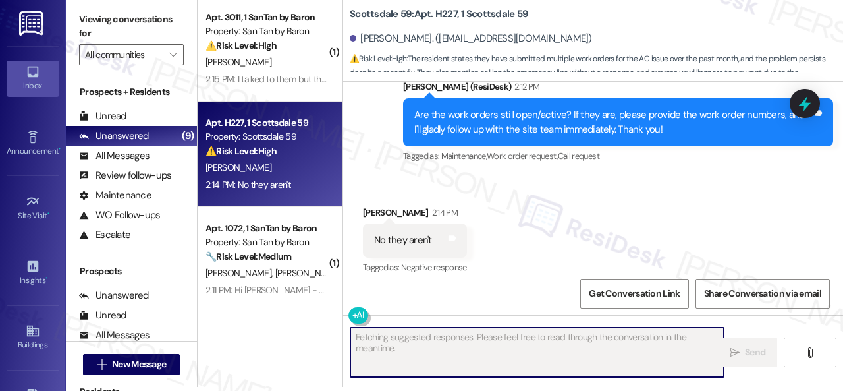
scroll to position [0, 0]
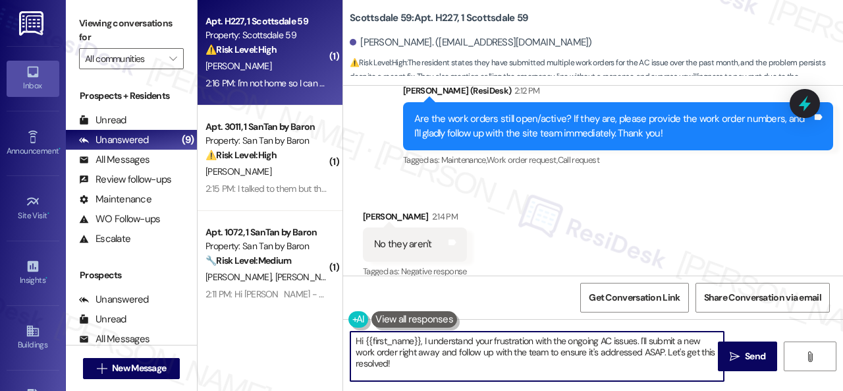
drag, startPoint x: 401, startPoint y: 363, endPoint x: 315, endPoint y: 320, distance: 96.3
click at [315, 320] on div "( 1 ) Apt. H227, 1 Scottsdale 59 Property: Scottsdale 59 ⚠️ Risk Level: High Th…" at bounding box center [520, 195] width 645 height 391
paste textarea "I'll be happy to submit a new work order on your behalf."
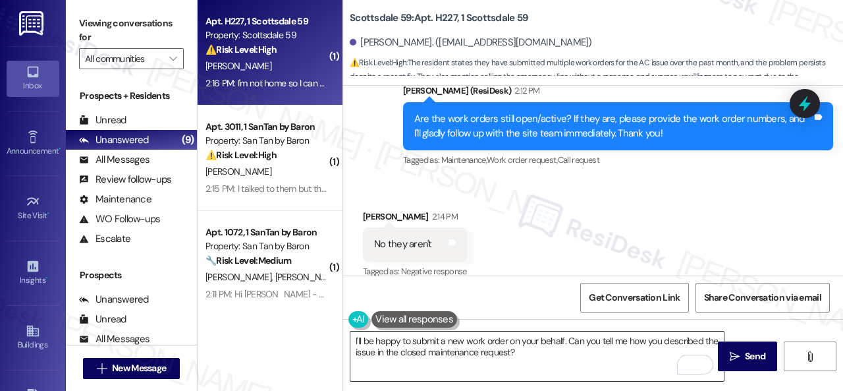
click at [630, 354] on textarea "I'll be happy to submit a new work order on your behalf. Can you tell me how yo…" at bounding box center [536, 355] width 373 height 49
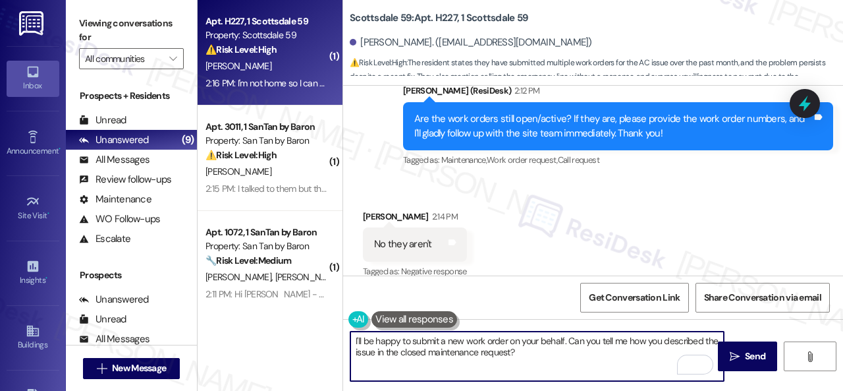
paste textarea "Also, can the maintenance team enter your apartment even if you are not home? A…"
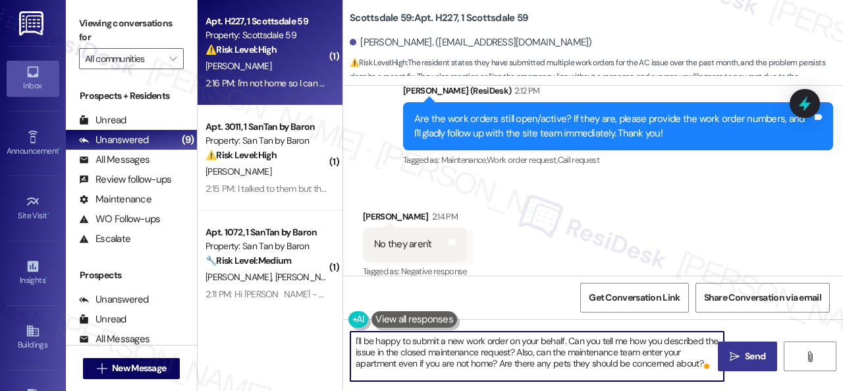
type textarea "I'll be happy to submit a new work order on your behalf. Can you tell me how yo…"
click at [730, 358] on icon "" at bounding box center [735, 356] width 10 height 11
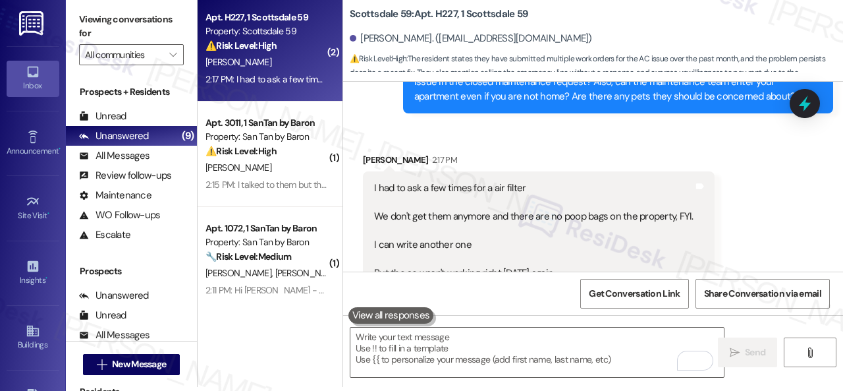
scroll to position [1811, 0]
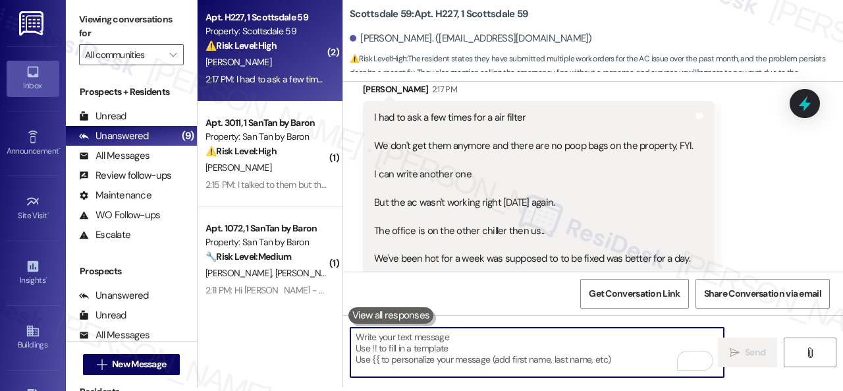
click at [395, 344] on textarea "To enrich screen reader interactions, please activate Accessibility in Grammarl…" at bounding box center [536, 351] width 373 height 49
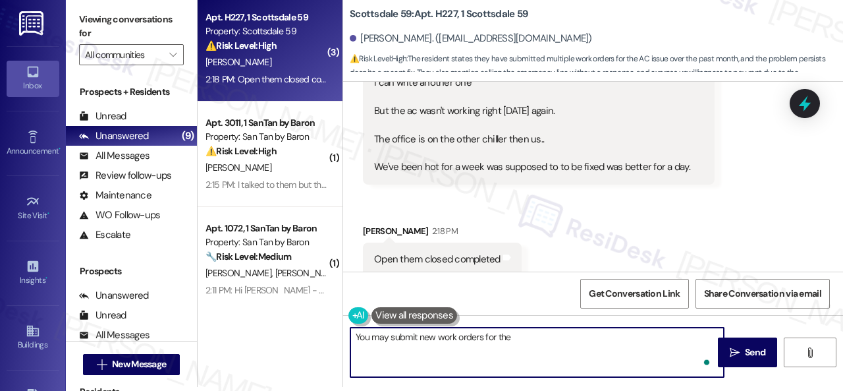
scroll to position [1902, 0]
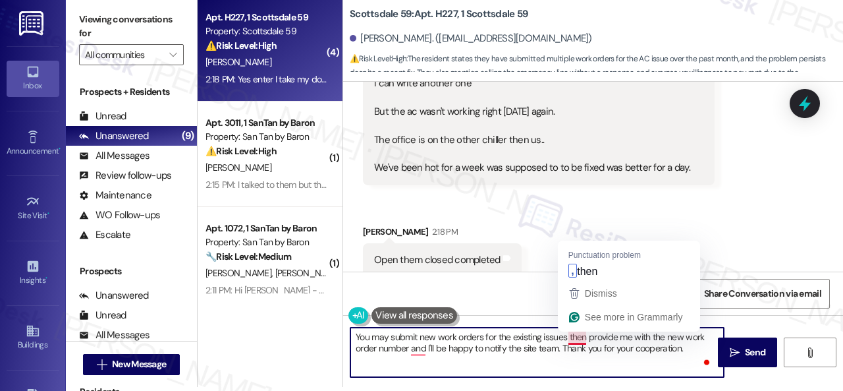
click at [582, 342] on textarea "You may submit new work orders for the existing issues then provide me with the…" at bounding box center [536, 351] width 373 height 49
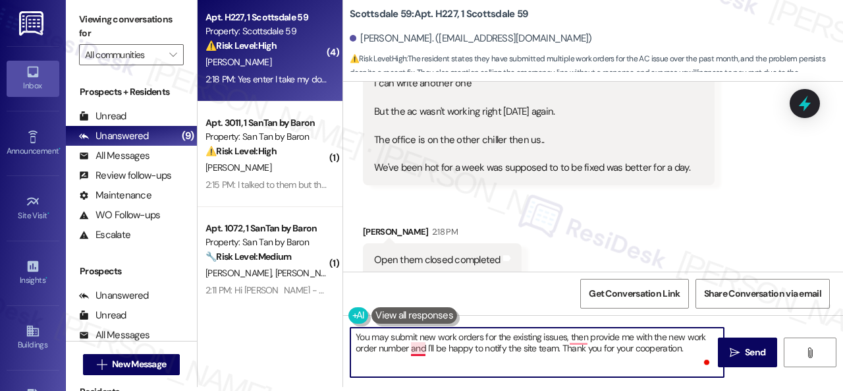
click at [420, 345] on textarea "You may submit new work orders for the existing issues, then provide me with th…" at bounding box center [536, 351] width 373 height 49
click at [579, 346] on textarea "You may submit new work orders for the existing issues, then provide me with th…" at bounding box center [536, 351] width 373 height 49
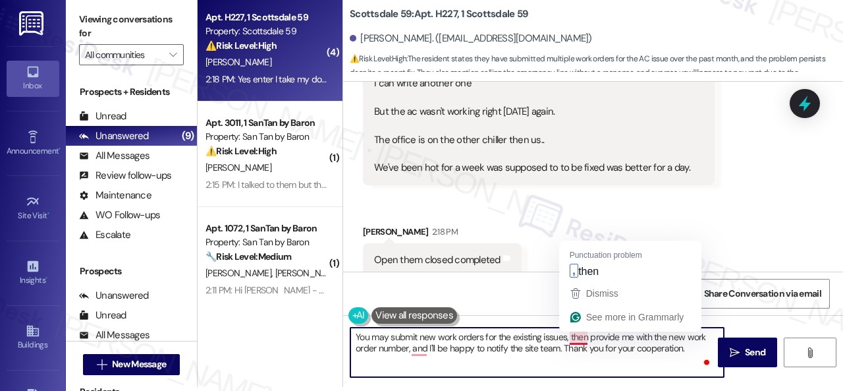
click at [580, 337] on textarea "You may submit new work orders for the existing issues, then provide me with th…" at bounding box center [536, 351] width 373 height 49
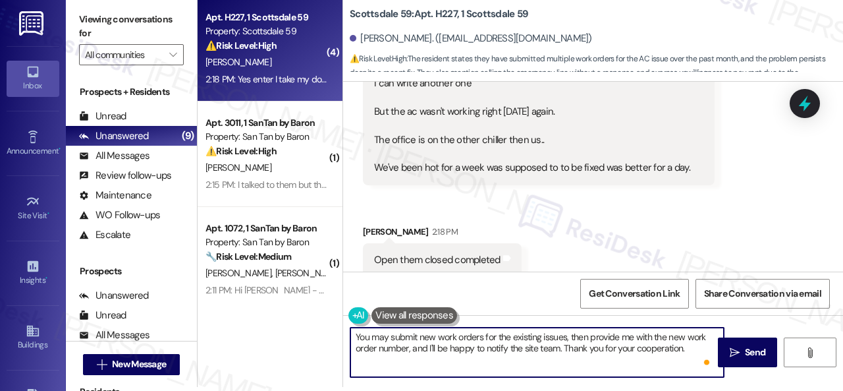
click at [603, 370] on textarea "You may submit new work orders for the existing issues, then provide me with th…" at bounding box center [536, 351] width 373 height 49
click at [688, 348] on textarea "You may submit new work orders for the existing issues, then provide me with th…" at bounding box center [536, 351] width 373 height 49
type textarea "You may submit new work orders for the existing issues, then provide me with th…"
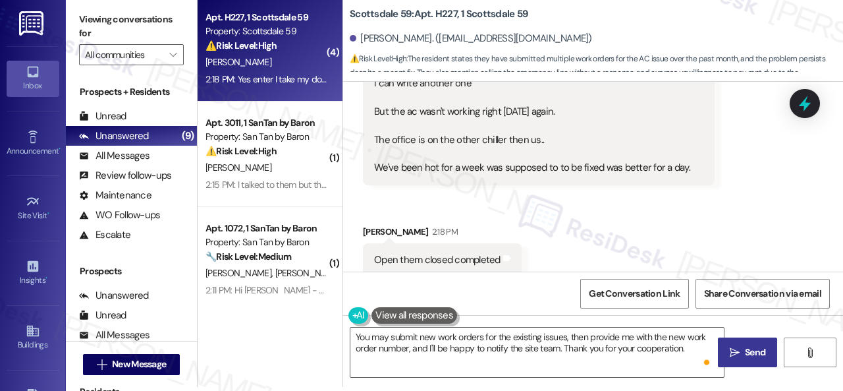
click at [734, 348] on icon "" at bounding box center [735, 352] width 10 height 11
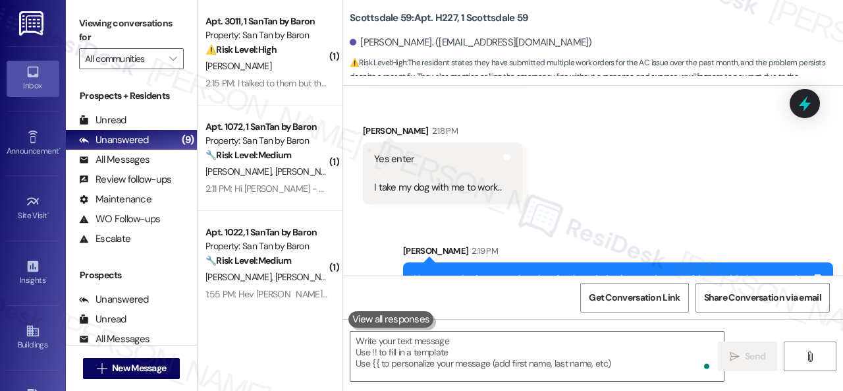
scroll to position [2129, 0]
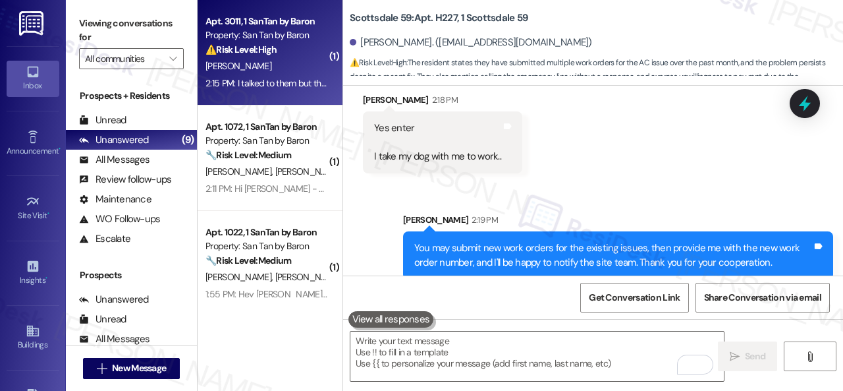
click at [296, 70] on div "[PERSON_NAME]" at bounding box center [266, 66] width 124 height 16
type textarea "Fetching suggested responses. Please feel free to read through the conversation…"
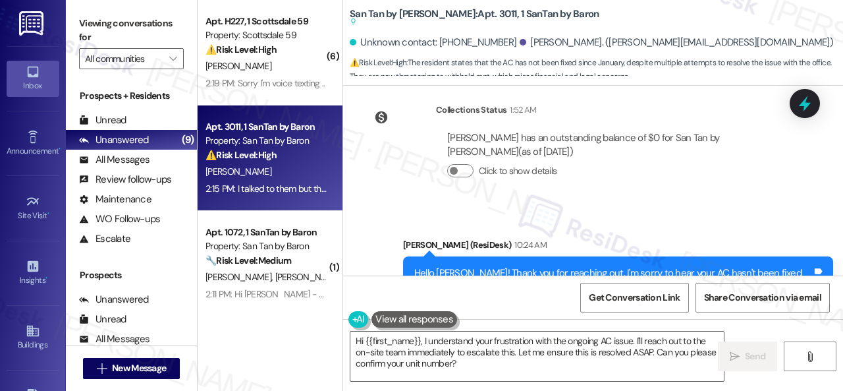
scroll to position [494, 0]
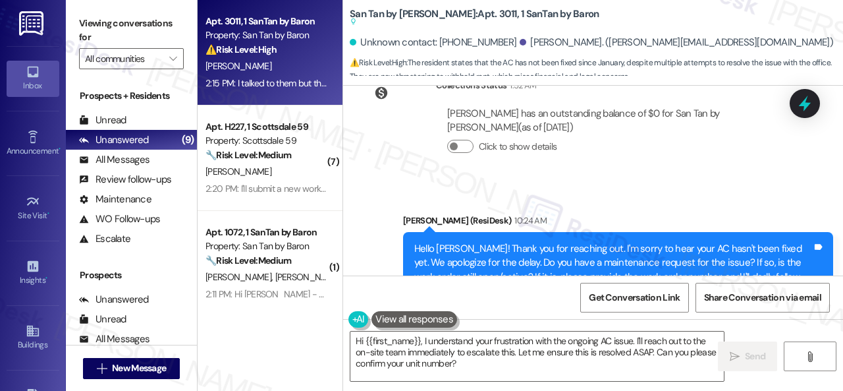
click at [705, 151] on div "Jamie Stevens has an outstanding balance of $0 for San Tan by Baron (as of Aug …" at bounding box center [614, 135] width 357 height 77
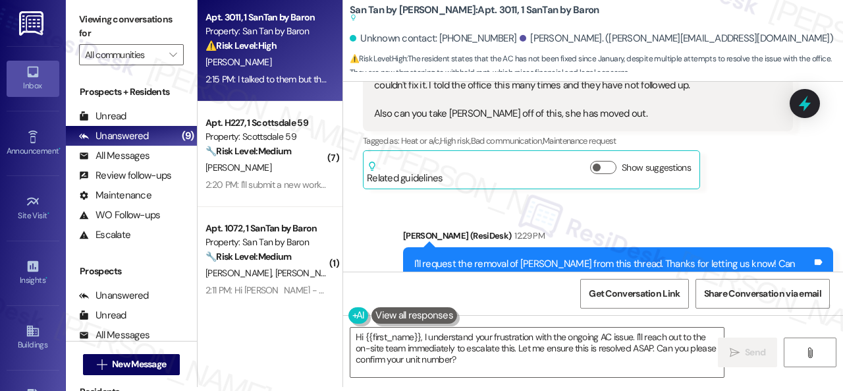
scroll to position [757, 0]
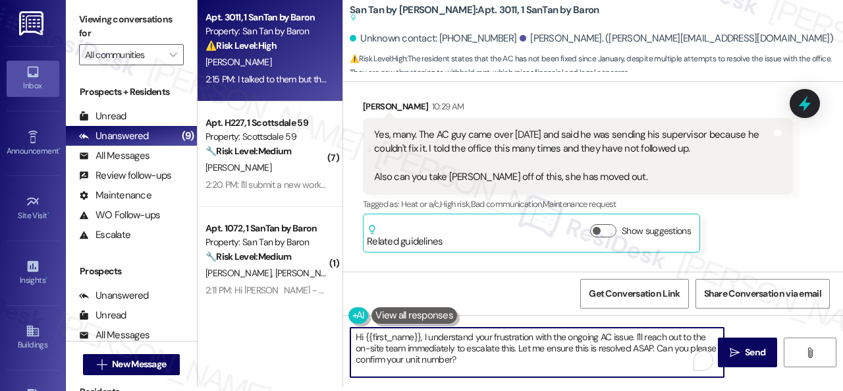
drag, startPoint x: 512, startPoint y: 363, endPoint x: 275, endPoint y: 331, distance: 239.2
click at [275, 331] on div "Apt. 3011, 1 SanTan by Baron Property: San Tan by Baron ⚠️ Risk Level: High The…" at bounding box center [520, 191] width 645 height 391
paste textarea "I'll be happy to submit a work order on your behalf. Is your AC running but not…"
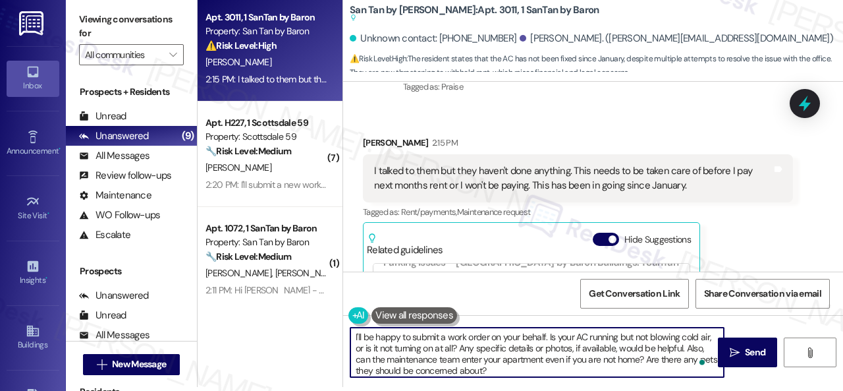
scroll to position [1284, 0]
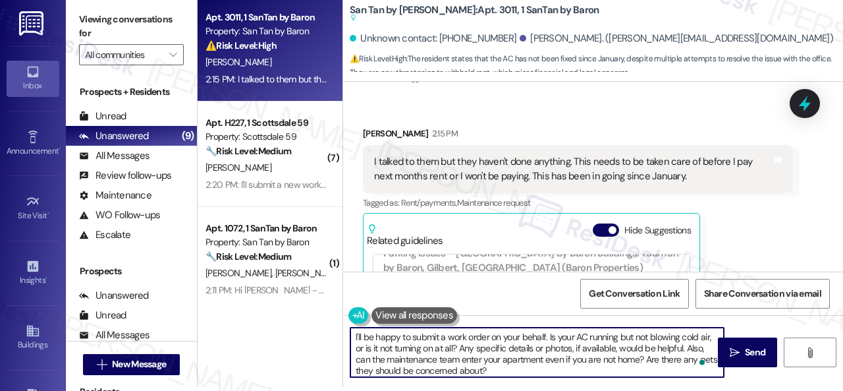
click at [447, 339] on textarea "I'll be happy to submit a work order on your behalf. Is your AC running but not…" at bounding box center [536, 351] width 373 height 49
drag, startPoint x: 564, startPoint y: 337, endPoint x: 408, endPoint y: 363, distance: 159.0
click at [408, 363] on textarea "I'll be happy to submit a new work order on your behalf. Is your AC running but…" at bounding box center [536, 351] width 373 height 49
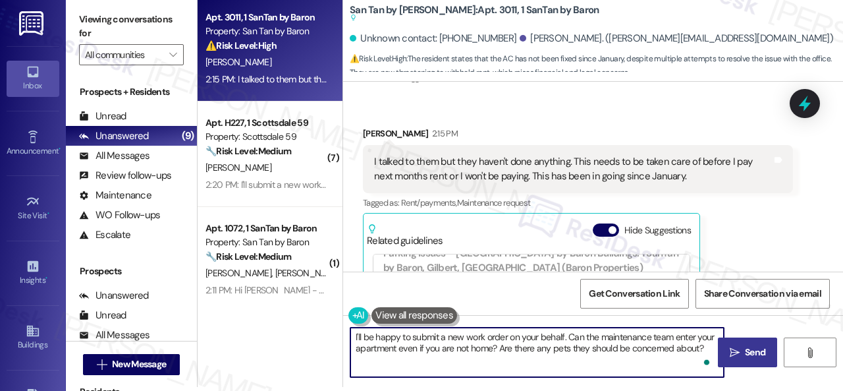
type textarea "I'll be happy to submit a new work order on your behalf. Can the maintenance te…"
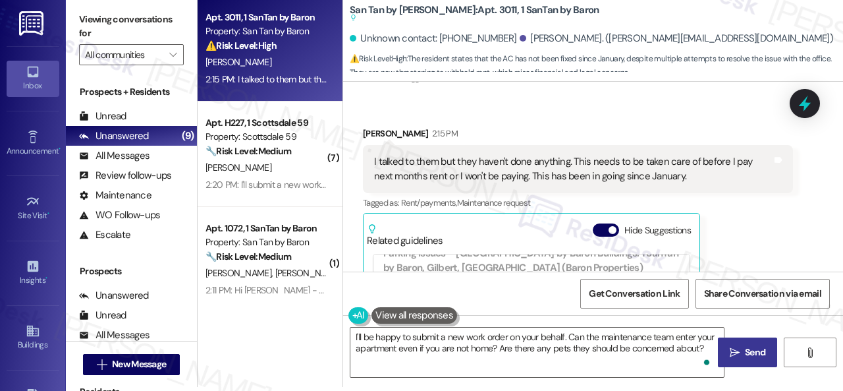
click at [745, 346] on span "Send" at bounding box center [755, 352] width 20 height 14
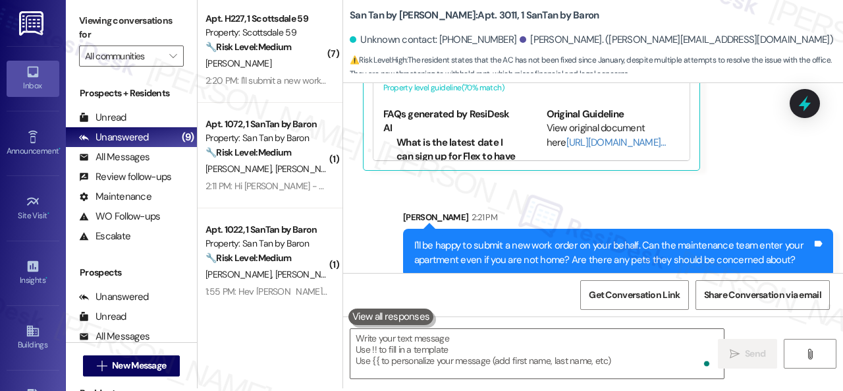
scroll to position [4, 0]
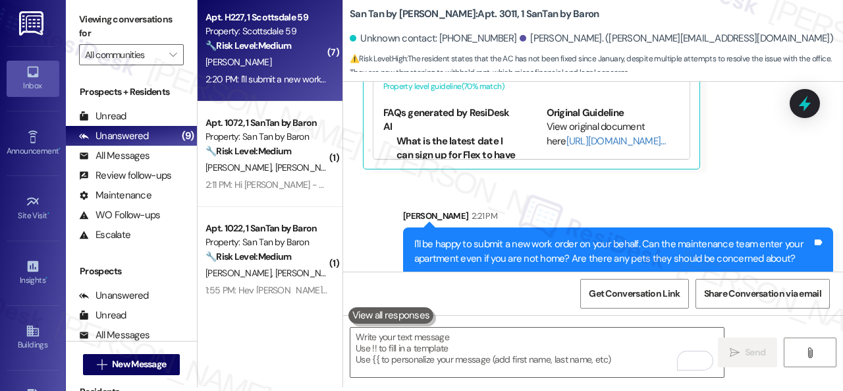
click at [267, 66] on div "K. Dubs" at bounding box center [266, 62] width 124 height 16
type textarea "Fetching suggested responses. Please feel free to read through the conversation…"
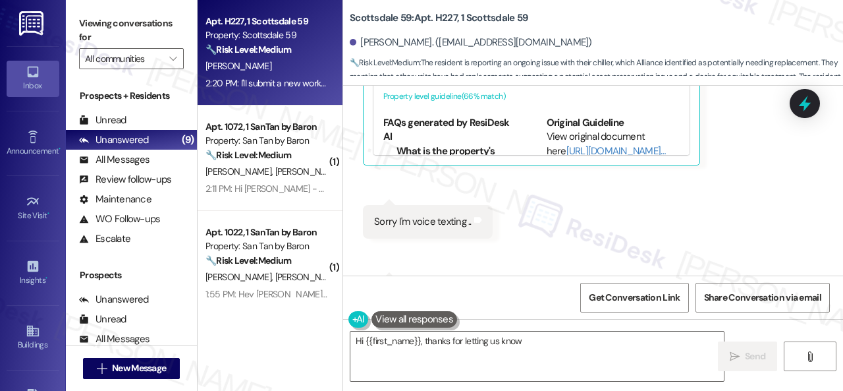
scroll to position [2758, 0]
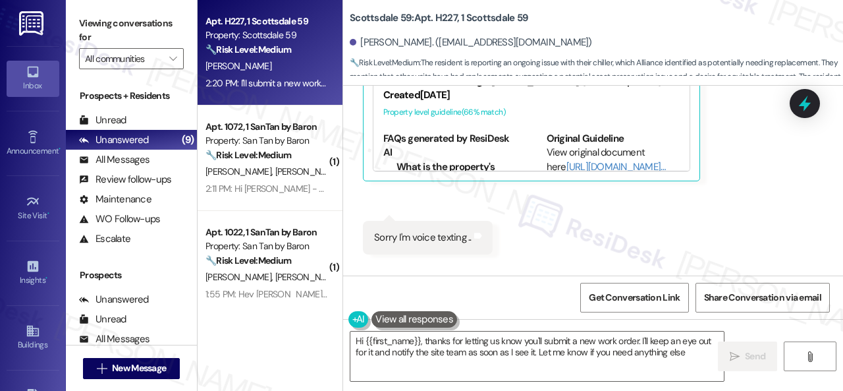
type textarea "Hi {{first_name}}, thanks for letting us know you'll submit a new work order. I…"
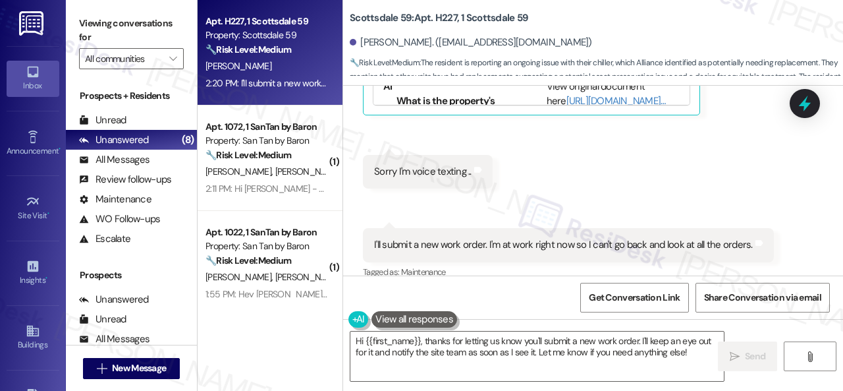
scroll to position [2760, 0]
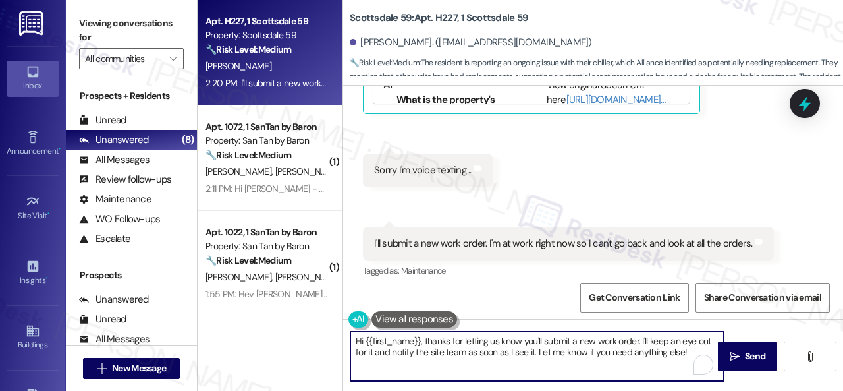
drag, startPoint x: 694, startPoint y: 354, endPoint x: 278, endPoint y: 310, distance: 417.9
click at [278, 310] on div "Apt. H227, 1 Scottsdale 59 Property: Scottsdale 59 🔧 Risk Level: Medium The res…" at bounding box center [520, 195] width 645 height 391
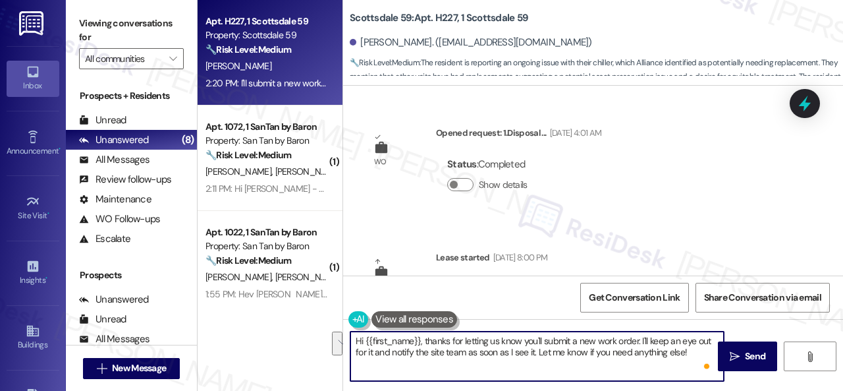
scroll to position [2760, 0]
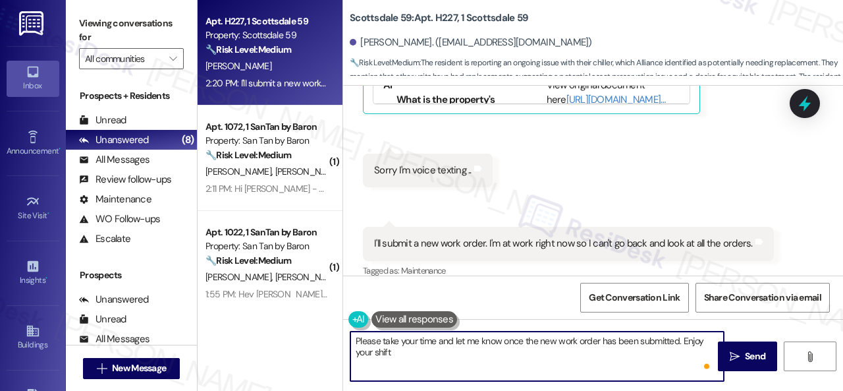
type textarea "Please take your time and let me know once the new work order has been submitte…"
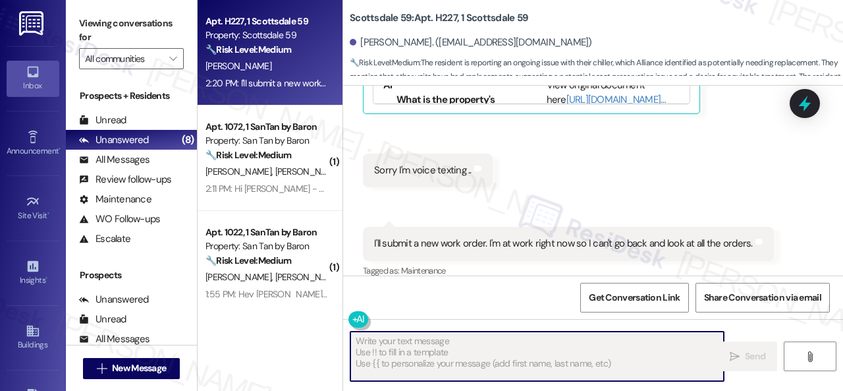
scroll to position [2758, 0]
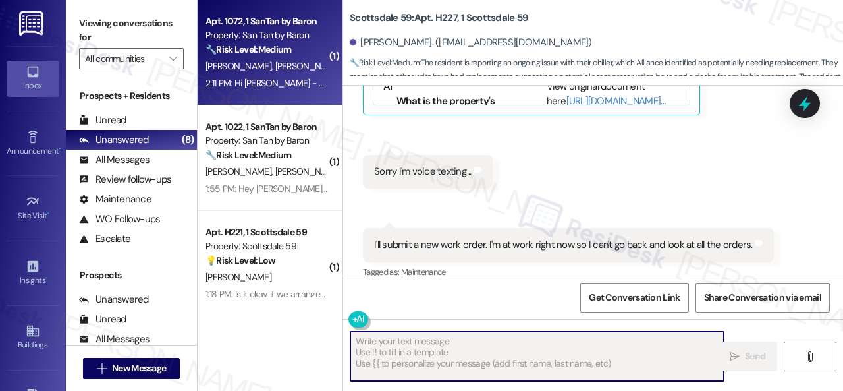
click at [300, 73] on div "[PERSON_NAME] [PERSON_NAME]" at bounding box center [266, 66] width 124 height 16
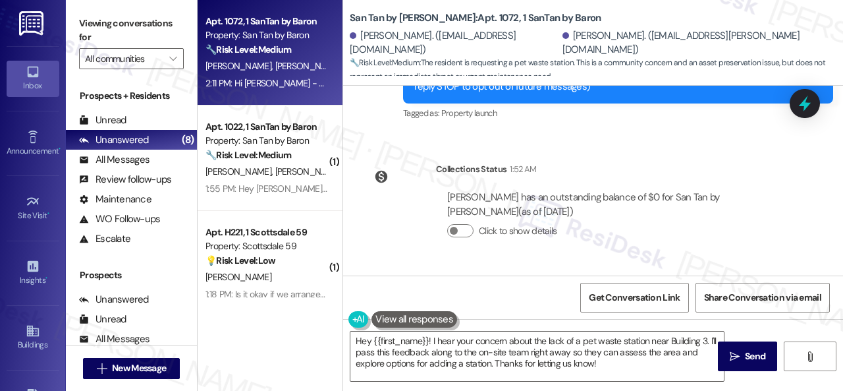
scroll to position [395, 0]
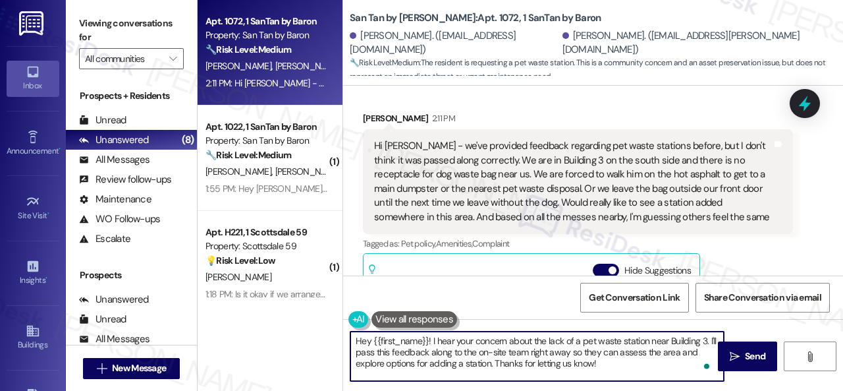
drag, startPoint x: 572, startPoint y: 355, endPoint x: 489, endPoint y: 370, distance: 84.4
click at [489, 370] on textarea "Hey {{first_name}}! I hear your concern about the lack of a pet waste station n…" at bounding box center [536, 355] width 373 height 49
click at [470, 370] on textarea "Hey {{first_name}}! I hear your concern about the lack of a pet waste station n…" at bounding box center [536, 355] width 373 height 49
drag, startPoint x: 372, startPoint y: 342, endPoint x: 429, endPoint y: 341, distance: 56.6
click at [429, 341] on textarea "Hey {{first_name}}! I hear your concern about the lack of a pet waste station n…" at bounding box center [536, 355] width 373 height 49
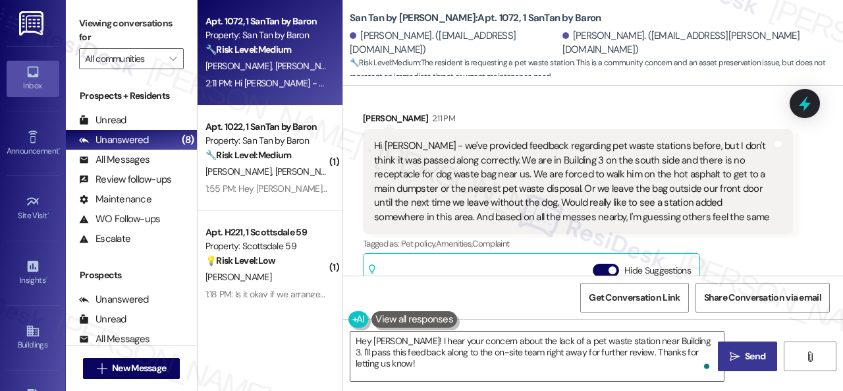
click at [749, 360] on span "Send" at bounding box center [755, 356] width 20 height 14
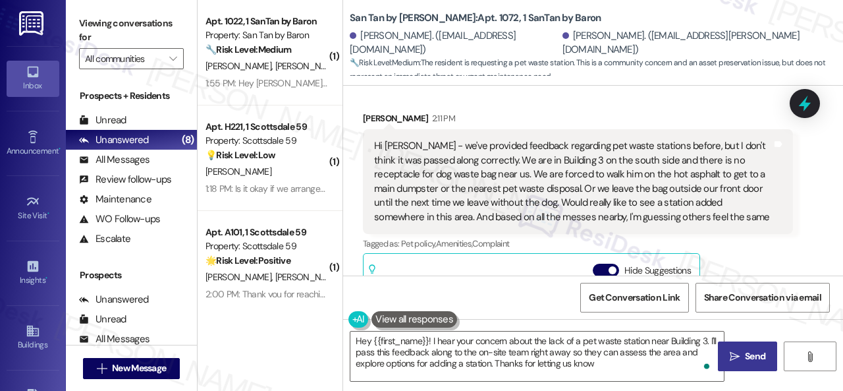
type textarea "Hey {{first_name}}! I hear your concern about the lack of a pet waste station n…"
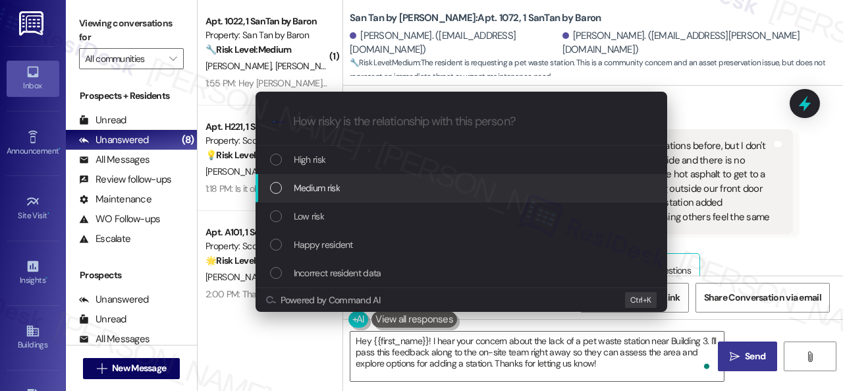
click at [310, 188] on span "Medium risk" at bounding box center [317, 187] width 46 height 14
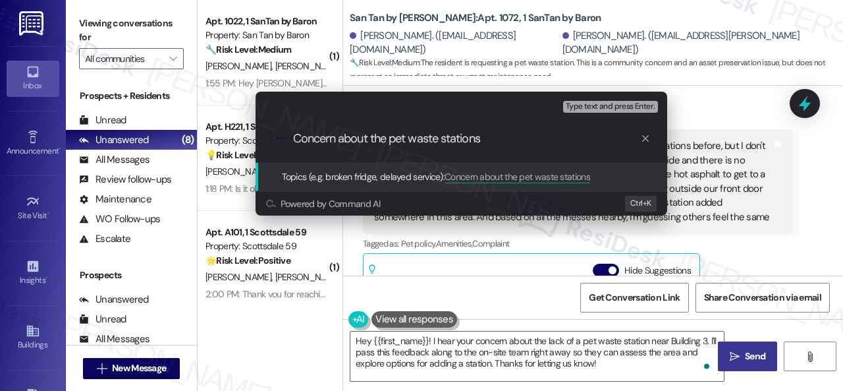
type input "Concern about the pet waste stations."
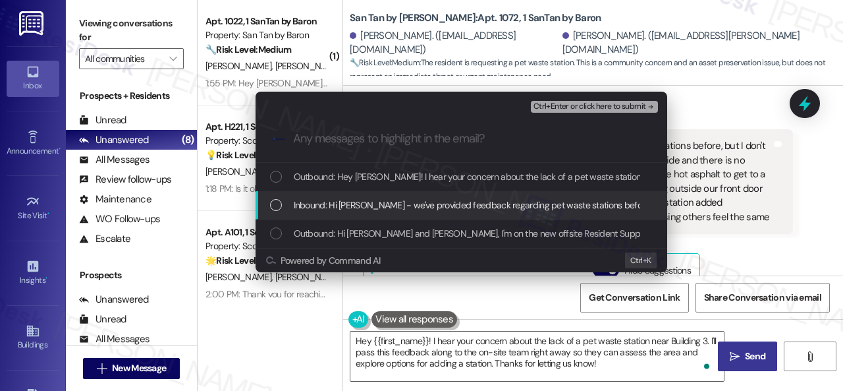
click at [277, 201] on div "List of options" at bounding box center [276, 205] width 12 height 12
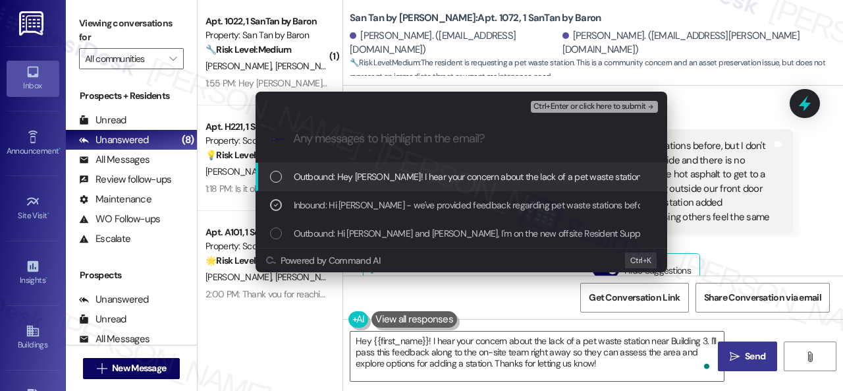
click at [588, 105] on span "Ctrl+Enter or click here to submit" at bounding box center [590, 106] width 113 height 9
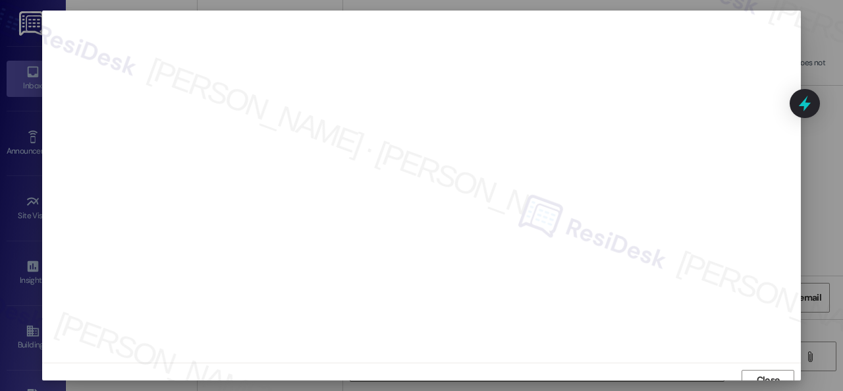
scroll to position [10, 0]
click at [759, 371] on span "Close" at bounding box center [768, 370] width 23 height 14
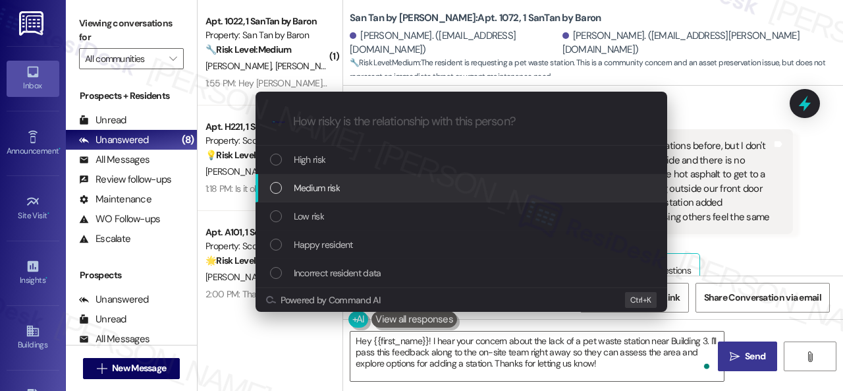
click at [318, 185] on span "Medium risk" at bounding box center [317, 187] width 46 height 14
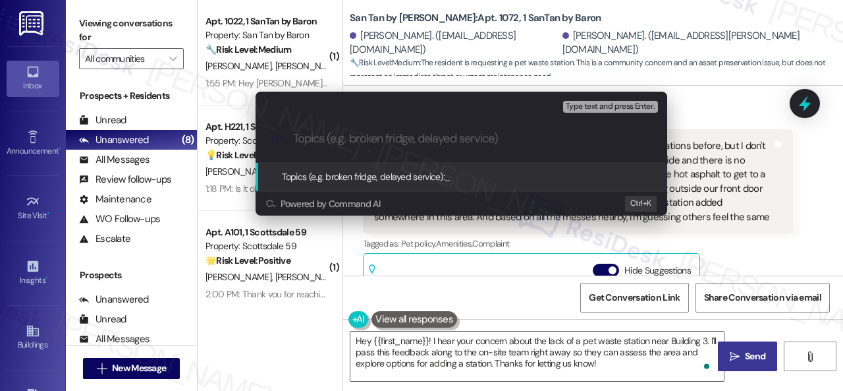
paste input "Concern about the pet waste stations."
type input "Concern about the pet waste stations."
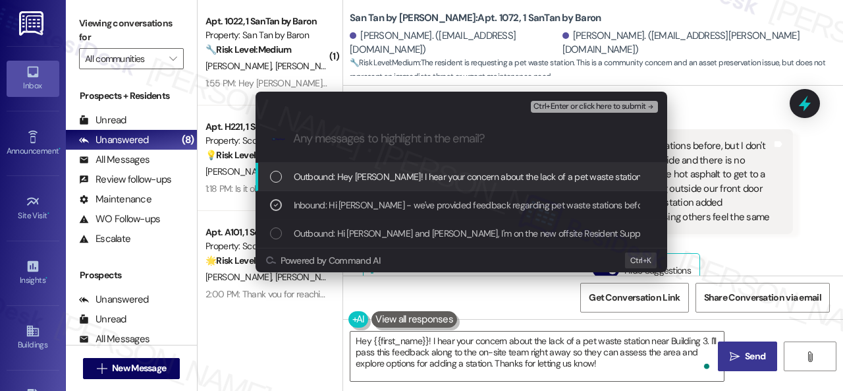
click at [561, 102] on span "Ctrl+Enter or click here to submit" at bounding box center [590, 106] width 113 height 9
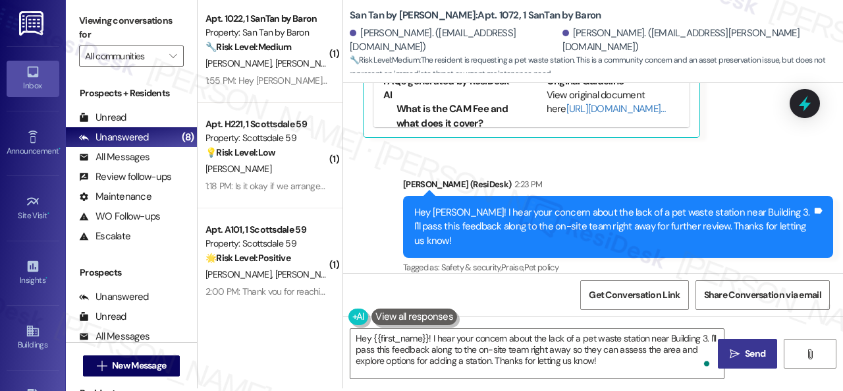
scroll to position [4, 0]
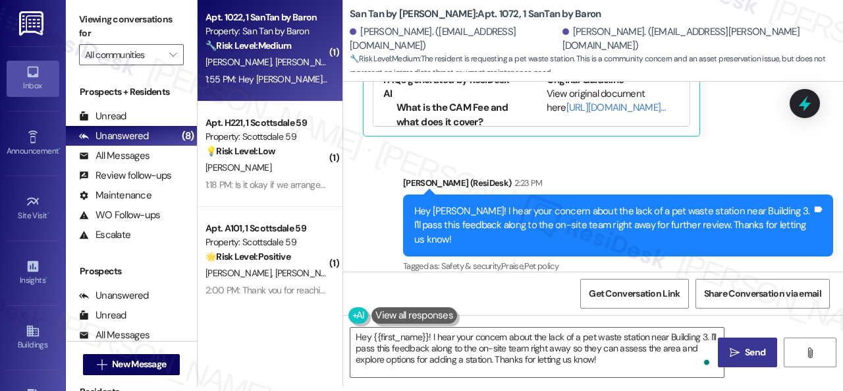
click at [306, 63] on div "A. Alemdar S. Alemdar" at bounding box center [266, 62] width 124 height 16
type textarea "Fetching suggested responses. Please feel free to read through the conversation…"
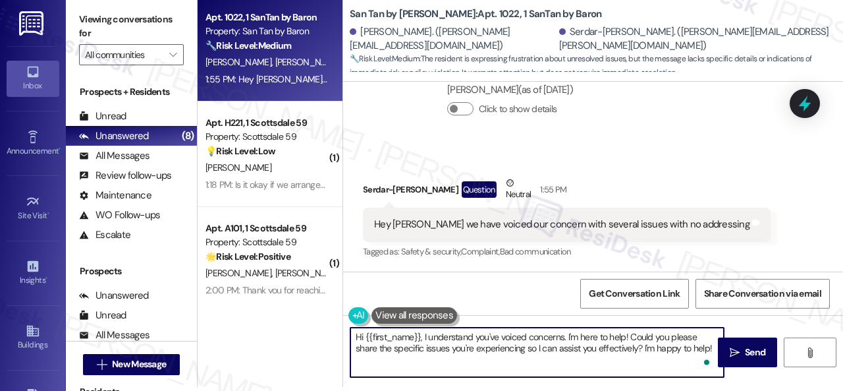
drag, startPoint x: 564, startPoint y: 340, endPoint x: 586, endPoint y: 344, distance: 22.1
click at [586, 344] on textarea "Hi {{first_name}}, I understand you've voiced concerns. I'm here to help! Could…" at bounding box center [536, 351] width 373 height 49
drag, startPoint x: 564, startPoint y: 337, endPoint x: 748, endPoint y: 385, distance: 190.6
click at [746, 385] on div "Hi {{first_name}}, I understand you've voiced concerns. I'm here to help! Could…" at bounding box center [593, 364] width 500 height 99
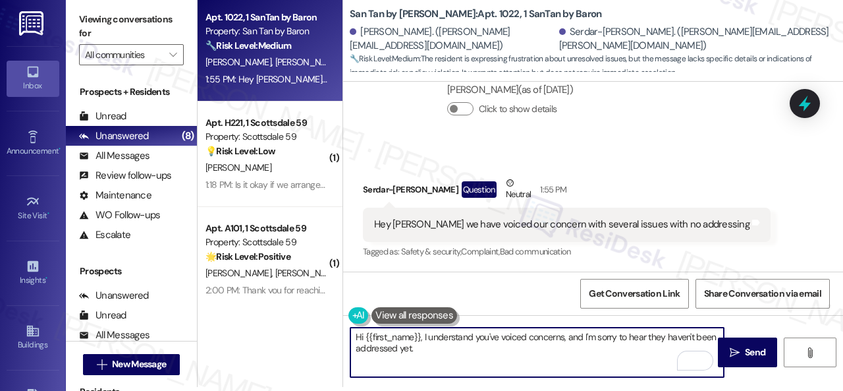
drag, startPoint x: 364, startPoint y: 338, endPoint x: 419, endPoint y: 338, distance: 54.7
click at [419, 338] on textarea "Hi {{first_name}}, I understand you've voiced concerns, and I'm sorry to hear t…" at bounding box center [536, 351] width 373 height 49
click at [482, 347] on textarea "Hi Serdar, I understand you've voiced concerns, and I'm sorry to hear they have…" at bounding box center [536, 351] width 373 height 49
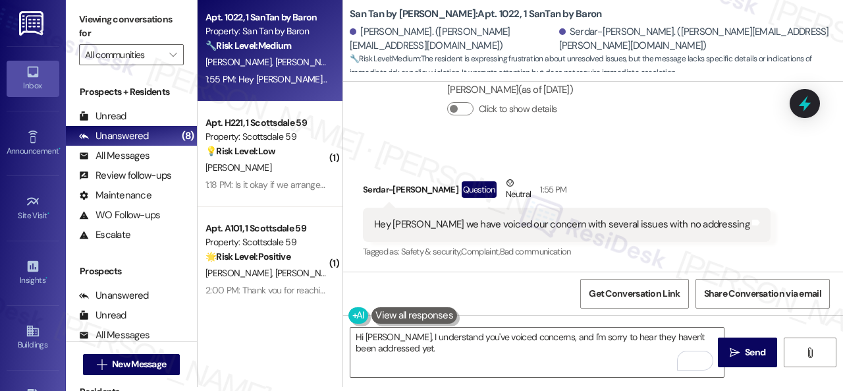
click at [694, 136] on div "Collections Status 1:52 AM Serdar-Stephan Alemdar has an outstanding balance of…" at bounding box center [578, 87] width 450 height 115
click at [456, 348] on textarea "Hi Serdar, I understand you've voiced concerns, and I'm sorry to hear they have…" at bounding box center [536, 351] width 373 height 49
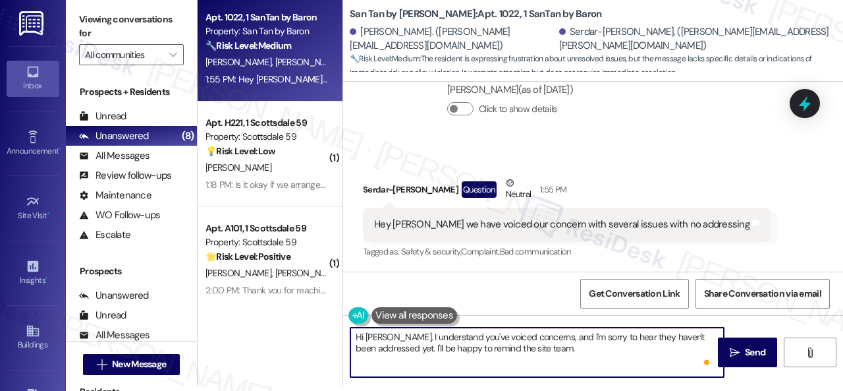
paste textarea "Please provide as much detail as possible and include photos if available."
click at [356, 360] on textarea "Hi Serdar, I understand you've voiced concerns, and I'm sorry to hear they have…" at bounding box center [536, 351] width 373 height 49
click at [574, 363] on textarea "Hi Serdar, I understand you've voiced concerns, and I'm sorry to hear they have…" at bounding box center [536, 351] width 373 height 49
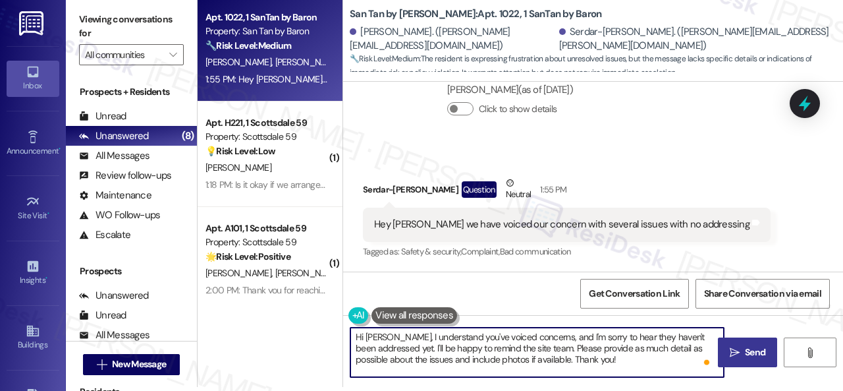
type textarea "Hi Serdar, I understand you've voiced concerns, and I'm sorry to hear they have…"
click at [755, 360] on button " Send" at bounding box center [747, 352] width 59 height 30
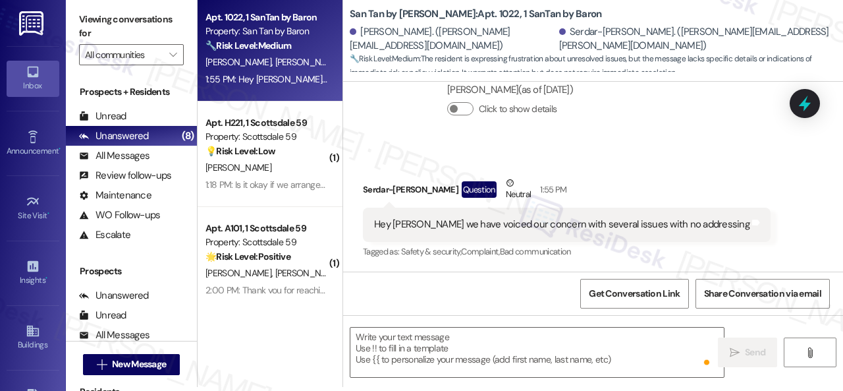
type textarea "Fetching suggested responses. Please feel free to read through the conversation…"
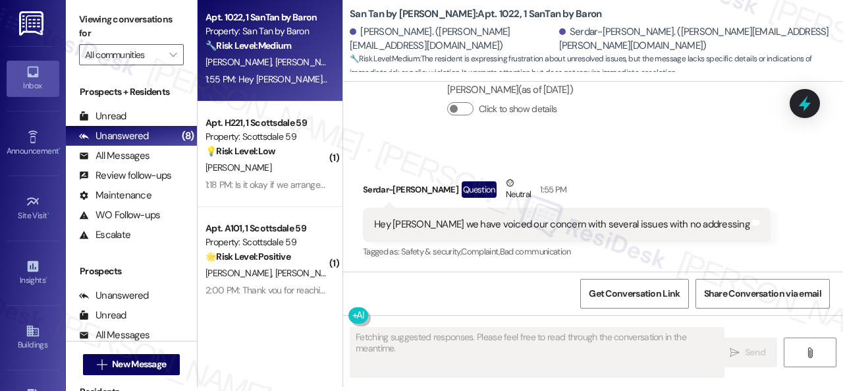
scroll to position [326, 0]
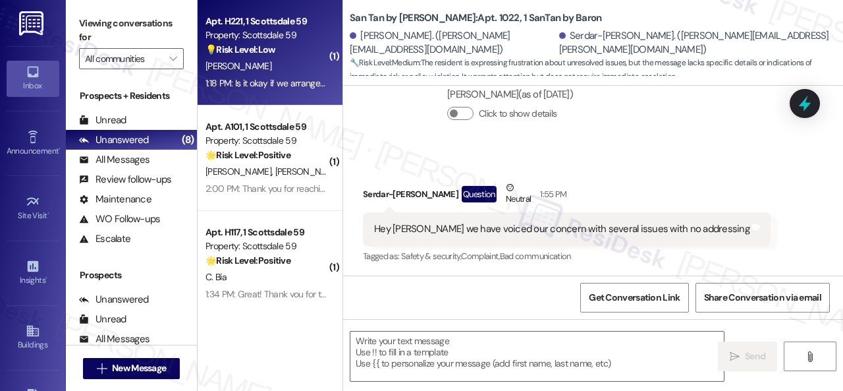
click at [272, 63] on div "[PERSON_NAME]" at bounding box center [266, 66] width 124 height 16
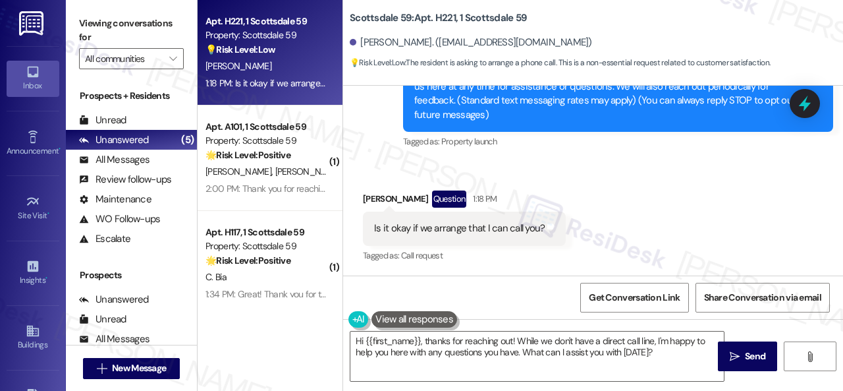
scroll to position [115, 0]
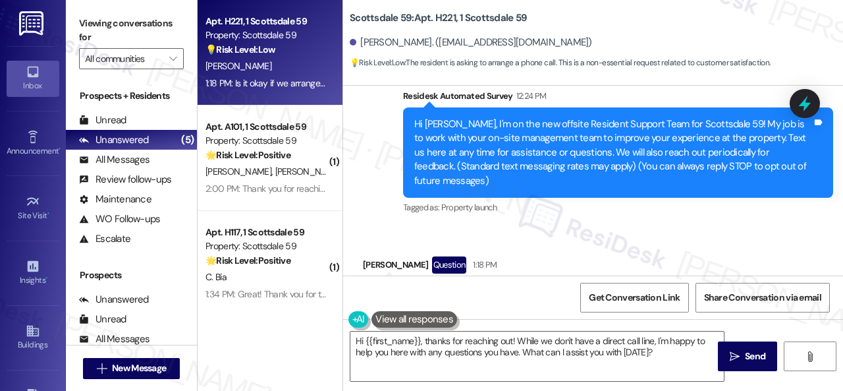
click at [633, 94] on div "Residesk Automated Survey 12:24 PM" at bounding box center [618, 98] width 430 height 18
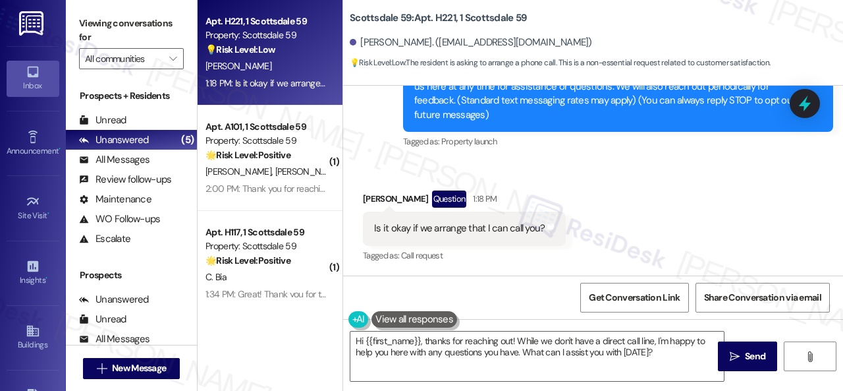
scroll to position [4, 0]
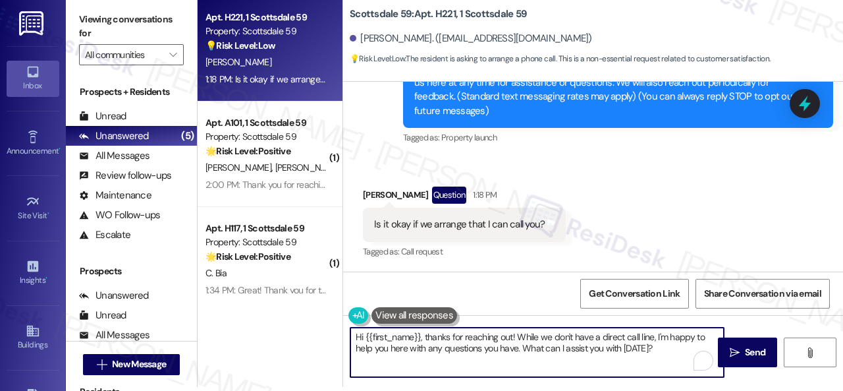
drag, startPoint x: 354, startPoint y: 338, endPoint x: 763, endPoint y: 416, distance: 415.8
click at [763, 390] on html "Inbox Go to Inbox Announcement • Send A Text Announcement Site Visit • Go to Si…" at bounding box center [421, 195] width 843 height 391
paste textarea "! It's nice to meet you. I apologize if I cannot make or accept calls because m…"
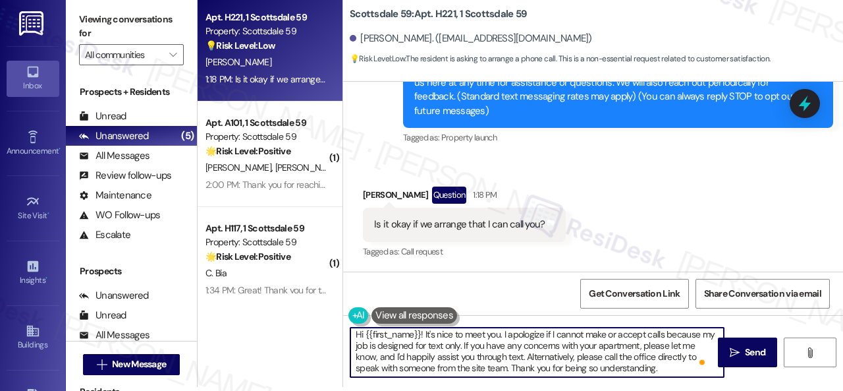
scroll to position [3, 0]
type textarea "Hi {{first_name}}! It's nice to meet you. I apologize if I cannot make or accep…"
click at [745, 358] on span "Send" at bounding box center [755, 352] width 20 height 14
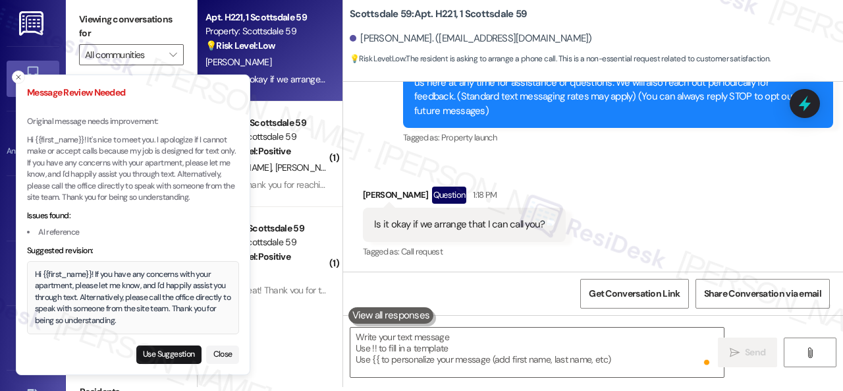
scroll to position [0, 0]
click at [153, 359] on button "Use Suggestion" at bounding box center [168, 354] width 65 height 18
type textarea "Hi {{first_name}}! If you have any concerns with your apartment, please let me …"
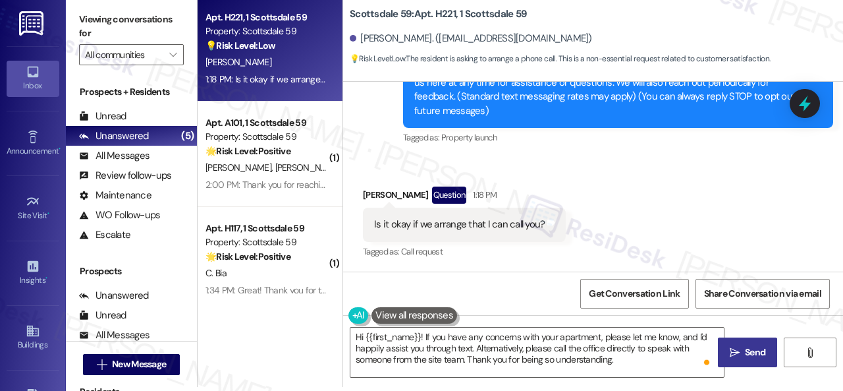
click at [759, 360] on button " Send" at bounding box center [747, 352] width 59 height 30
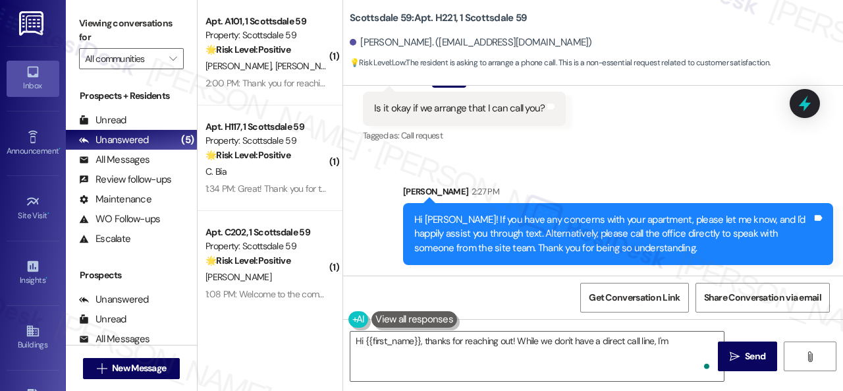
scroll to position [4, 0]
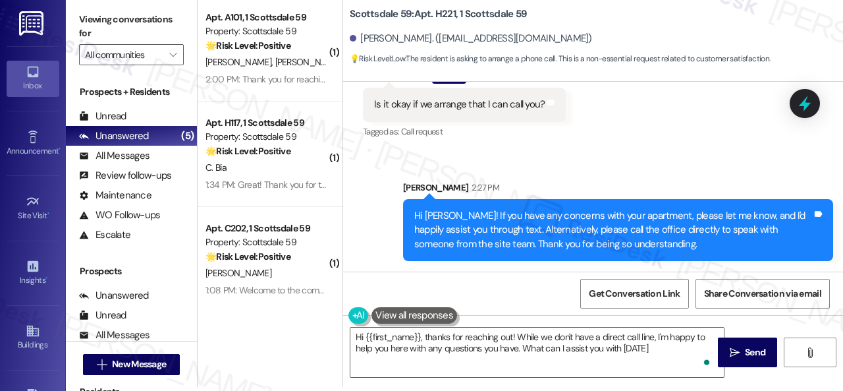
type textarea "Hi {{first_name}}, thanks for reaching out! While we don't have a direct call l…"
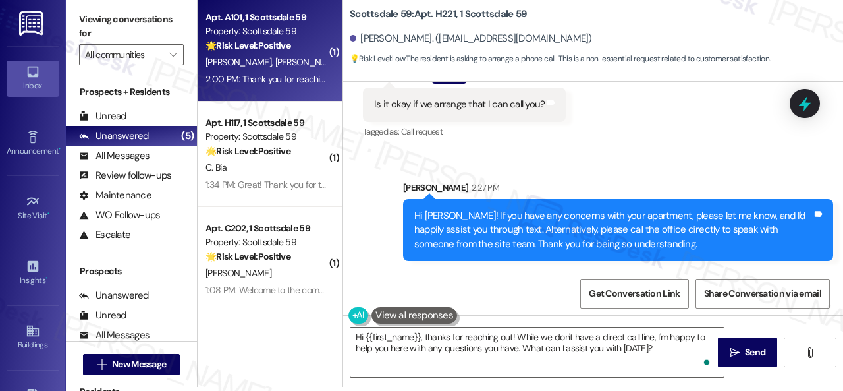
click at [295, 51] on div "🌟 Risk Level: Positive The resident is responding to an introductory message fr…" at bounding box center [266, 46] width 122 height 14
type textarea "Fetching suggested responses. Please feel free to read through the conversation…"
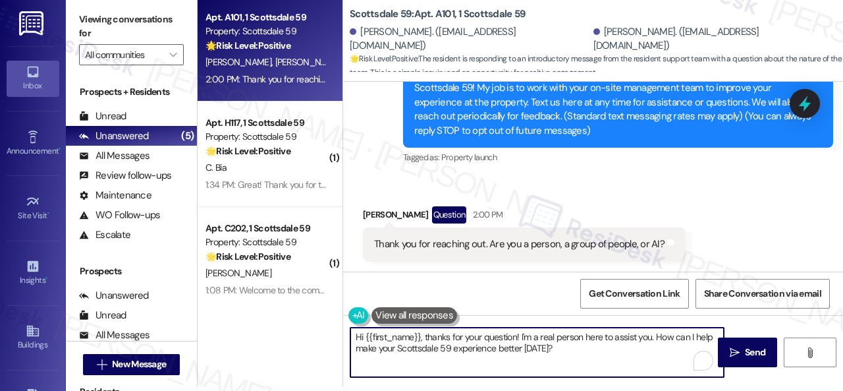
drag, startPoint x: 653, startPoint y: 338, endPoint x: 661, endPoint y: 352, distance: 15.9
click at [661, 352] on textarea "Hi {{first_name}}, thanks for your question! I'm a real person here to assist y…" at bounding box center [536, 351] width 373 height 49
paste textarea "I'm part of {{property}}'s Resident Support Offsite Team, working closely with …"
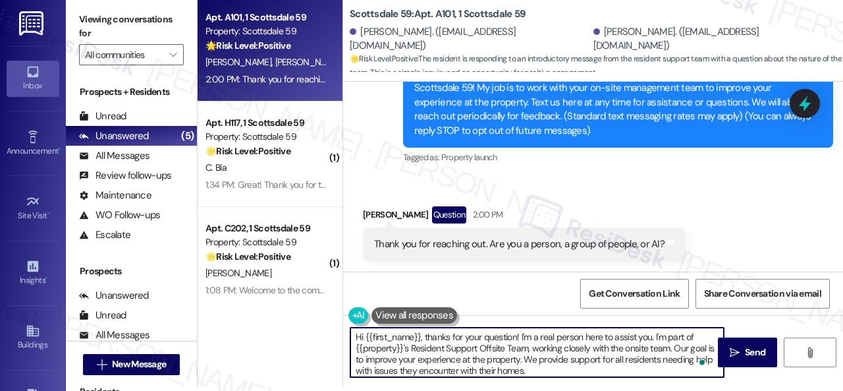
click at [654, 337] on textarea "Hi {{first_name}}, thanks for your question! I'm a real person here to assist y…" at bounding box center [536, 351] width 373 height 49
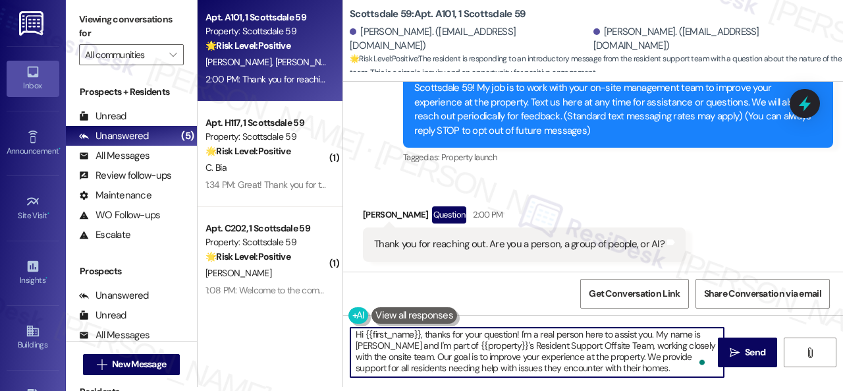
click at [655, 364] on textarea "Hi {{first_name}}, thanks for your question! I'm a real person here to assist y…" at bounding box center [536, 351] width 373 height 49
drag, startPoint x: 365, startPoint y: 334, endPoint x: 419, endPoint y: 334, distance: 54.0
click at [419, 334] on textarea "Hi {{first_name}}, thanks for your question! I'm a real person here to assist y…" at bounding box center [536, 351] width 373 height 49
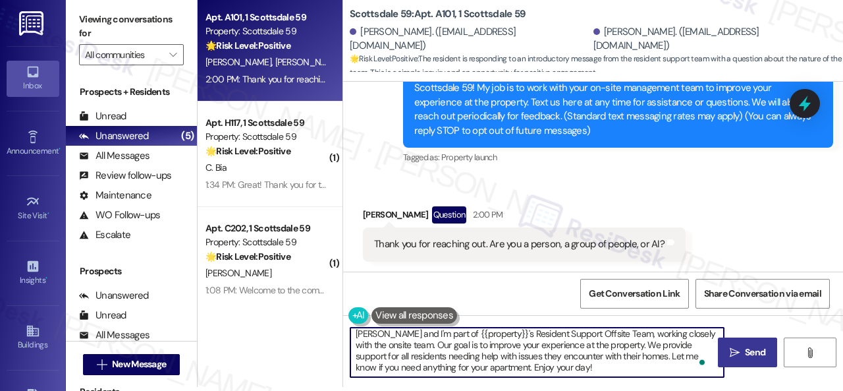
type textarea "Hi Kathleen, thanks for your question! I'm a real person here to assist you. My…"
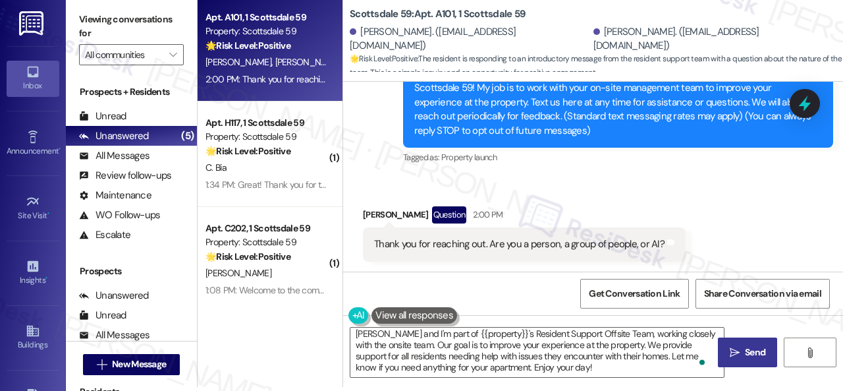
click at [750, 360] on button " Send" at bounding box center [747, 352] width 59 height 30
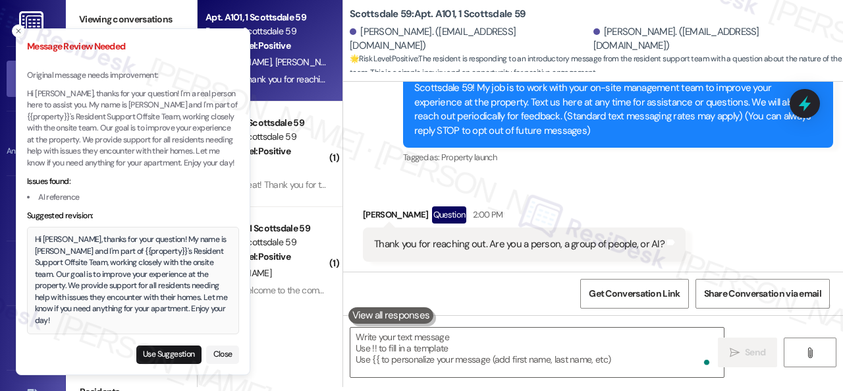
scroll to position [0, 0]
click at [144, 352] on button "Use Suggestion" at bounding box center [168, 354] width 65 height 18
type textarea "Hi Kathleen, thanks for your question! My name is Sarah and I'm part of {{prope…"
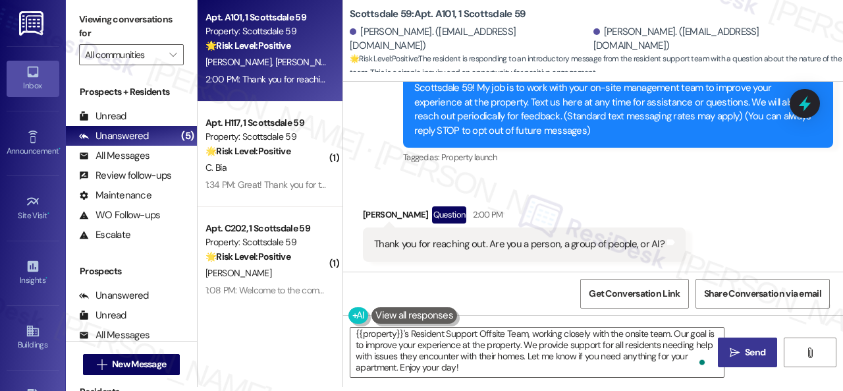
click at [750, 352] on span "Send" at bounding box center [755, 352] width 20 height 14
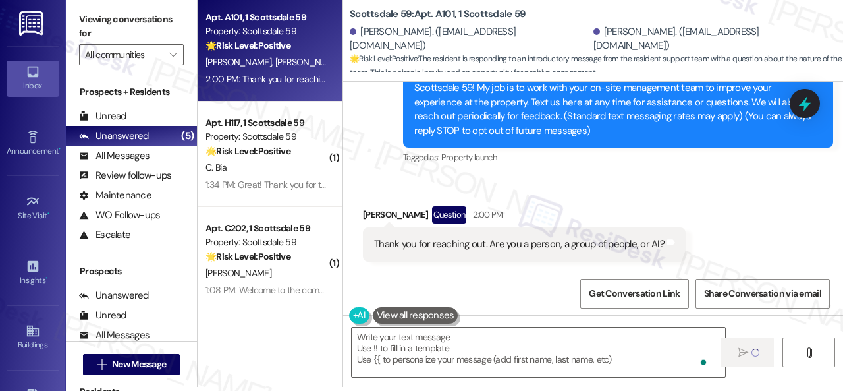
type textarea "Fetching suggested responses. Please feel free to read through the conversation…"
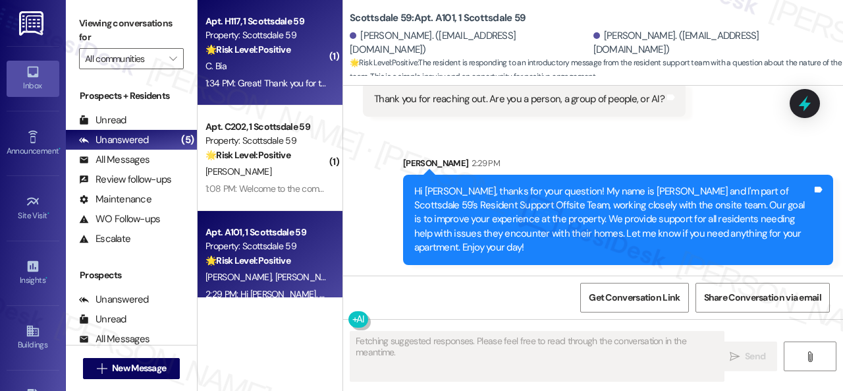
click at [323, 78] on div "1:34 PM: Great! Thank you for the insight. 1:34 PM: Great! Thank you for the in…" at bounding box center [281, 83] width 153 height 12
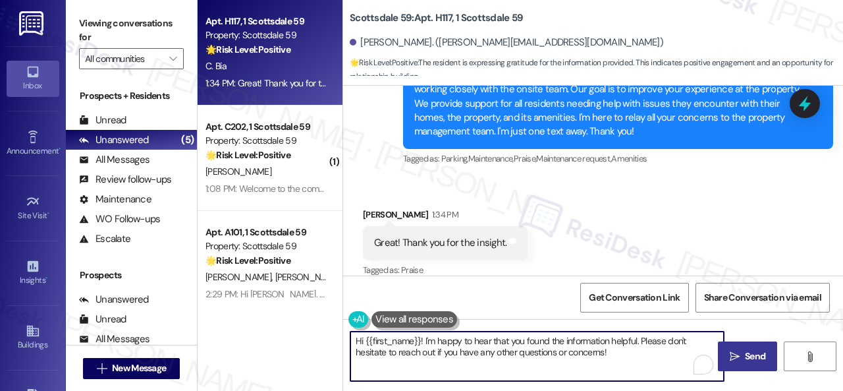
drag, startPoint x: 596, startPoint y: 355, endPoint x: 196, endPoint y: 243, distance: 415.2
click at [254, 256] on div "Apt. H117, 1 Scottsdale 59 Property: Scottsdale 59 🌟 Risk Level: Positive The r…" at bounding box center [520, 195] width 645 height 391
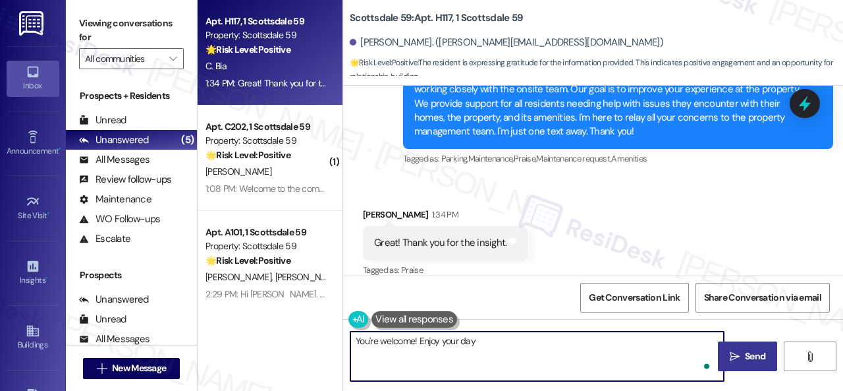
type textarea "You're welcome! Enjoy your day!"
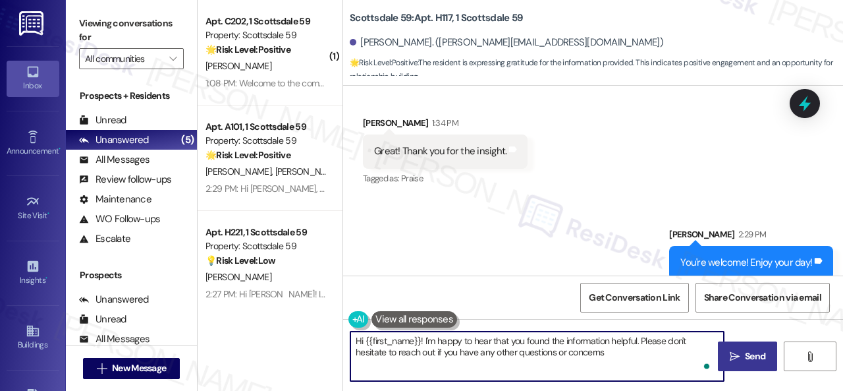
type textarea "Hi {{first_name}}! I'm happy to hear that you found the information helpful. Pl…"
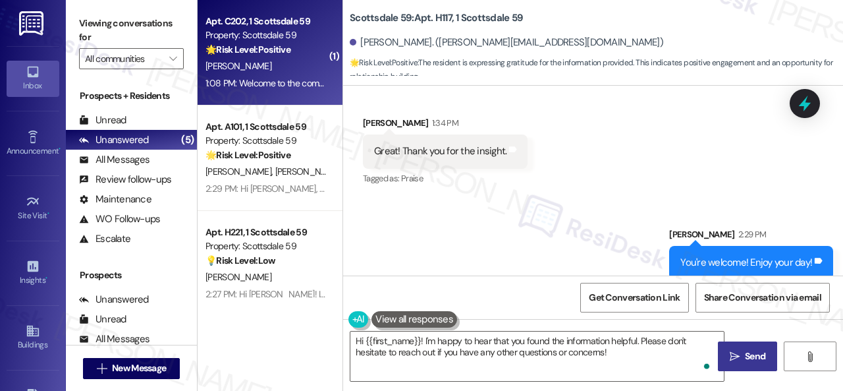
click at [265, 67] on div "[PERSON_NAME]" at bounding box center [266, 66] width 124 height 16
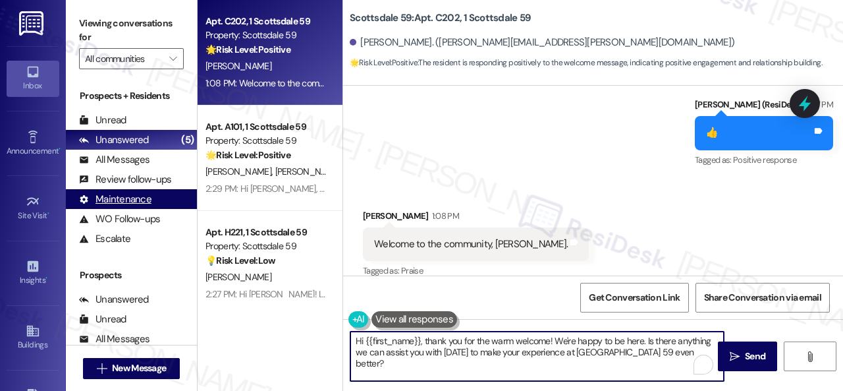
drag, startPoint x: 514, startPoint y: 341, endPoint x: 117, endPoint y: 202, distance: 421.2
click at [130, 210] on div "Viewing conversations for All communities  Prospects + Residents Unread (0) Un…" at bounding box center [454, 195] width 777 height 391
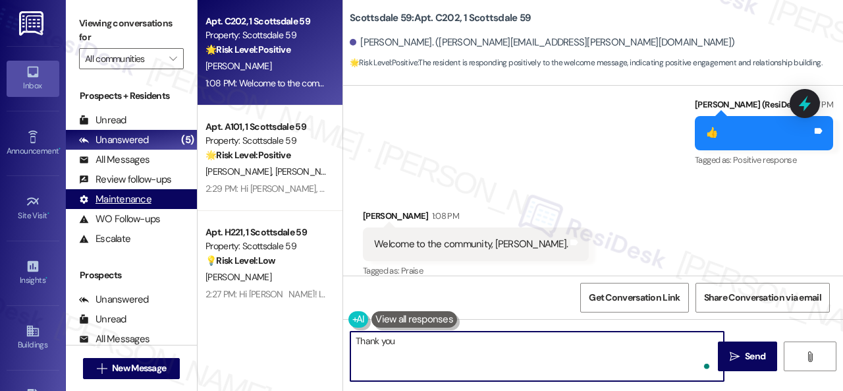
type textarea "Thank you!"
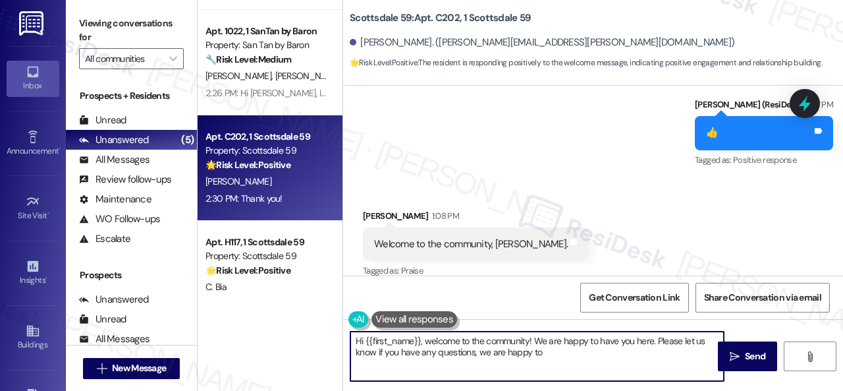
scroll to position [229, 0]
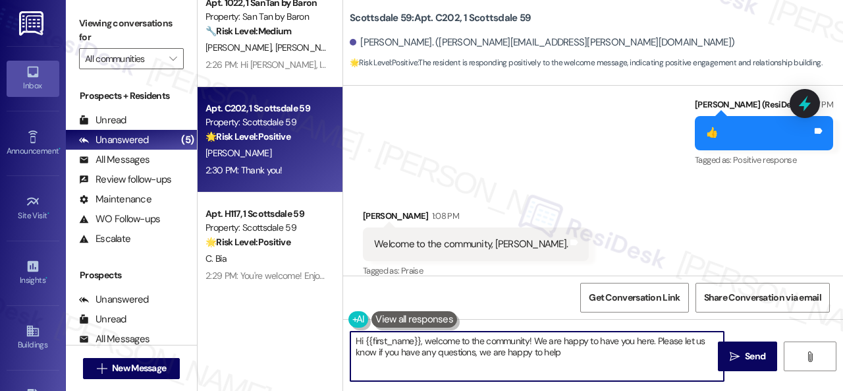
type textarea "Hi {{first_name}}, welcome to the community! We are happy to have you here. Ple…"
click at [303, 167] on div "2:30 PM: Thank you! 2:30 PM: Thank you!" at bounding box center [266, 170] width 124 height 16
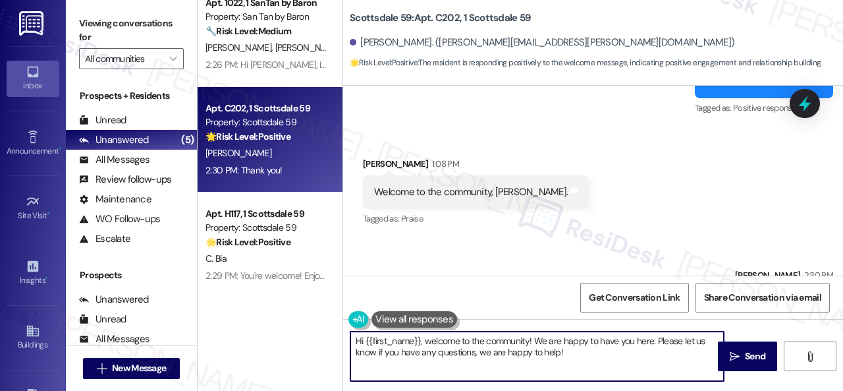
scroll to position [573, 0]
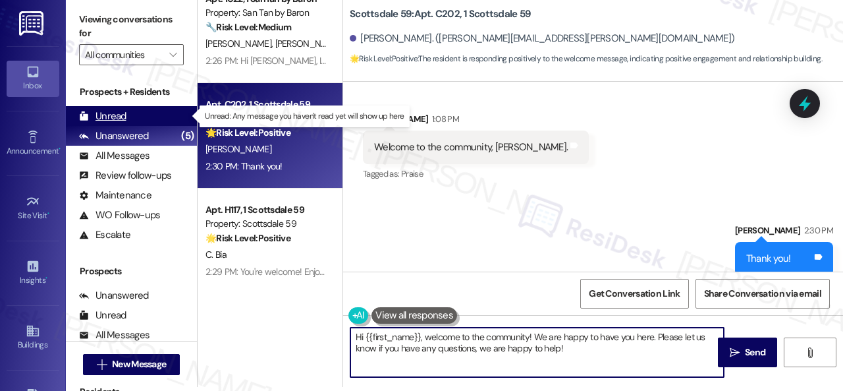
click at [117, 115] on div "Unread" at bounding box center [102, 116] width 47 height 14
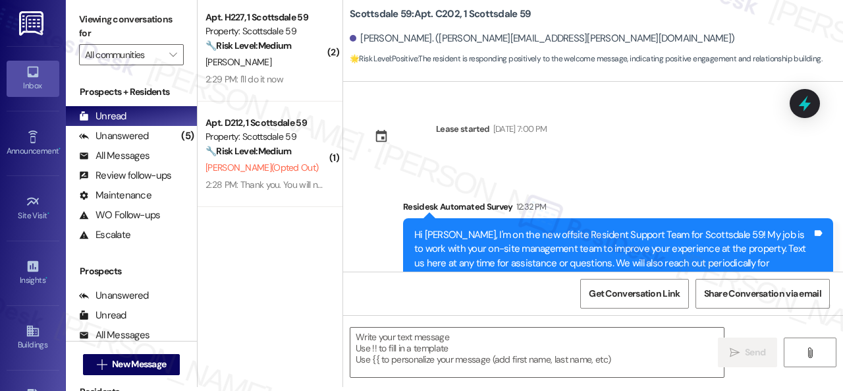
scroll to position [0, 0]
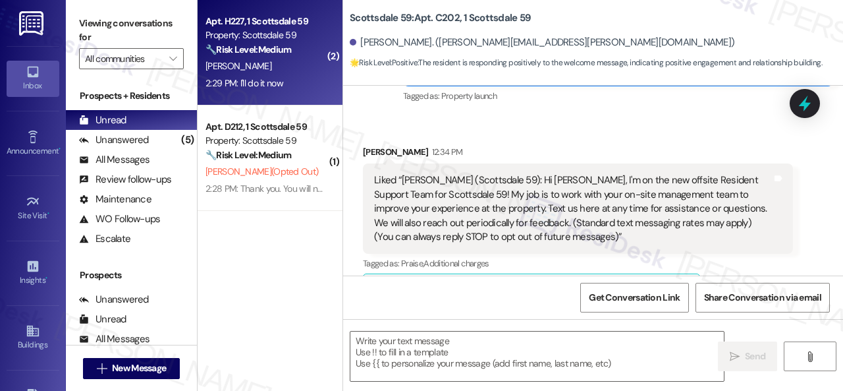
type textarea "Fetching suggested responses. Please feel free to read through the conversation…"
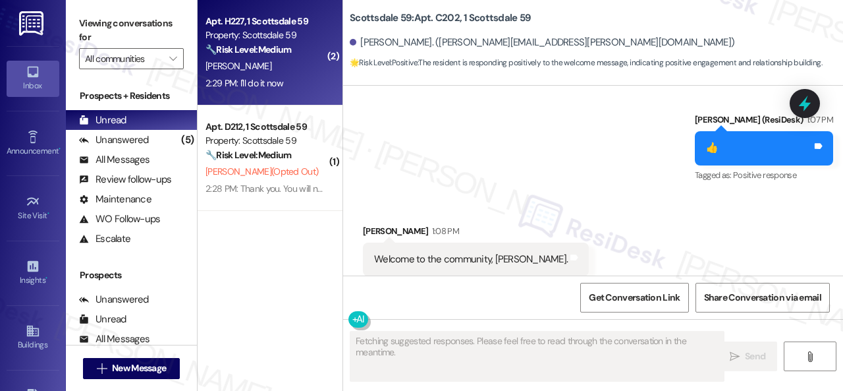
scroll to position [480, 0]
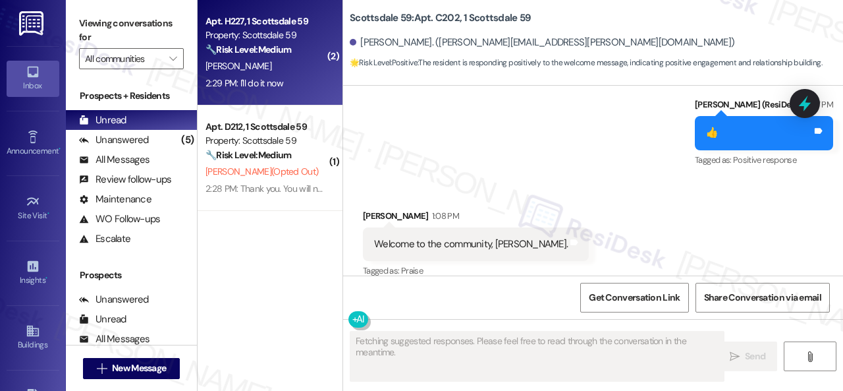
click at [282, 73] on div "K. Dubs" at bounding box center [266, 66] width 124 height 16
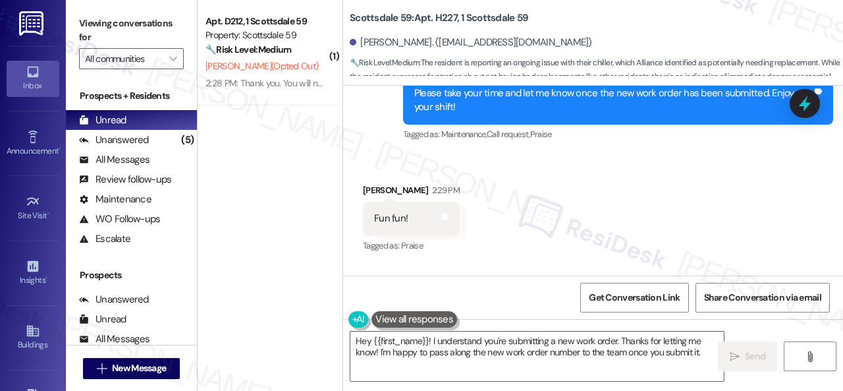
scroll to position [2931, 0]
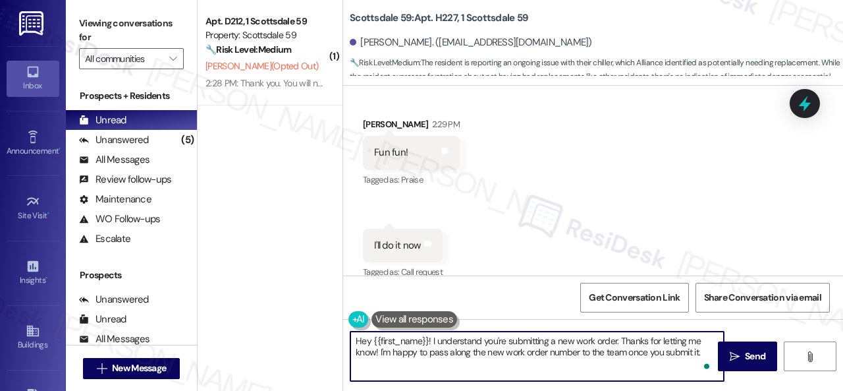
drag, startPoint x: 706, startPoint y: 352, endPoint x: 252, endPoint y: 243, distance: 467.4
click at [252, 243] on div "( 1 ) Apt. D212, 1 Scottsdale 59 Property: Scottsdale 59 🔧 Risk Level: Medium T…" at bounding box center [520, 195] width 645 height 391
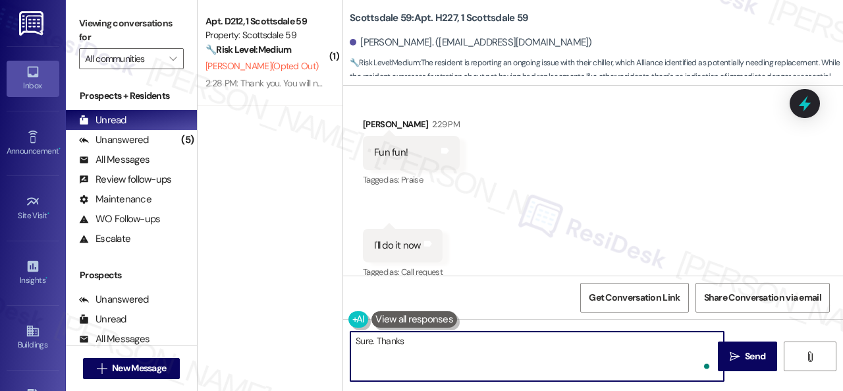
type textarea "Sure. Thanks!"
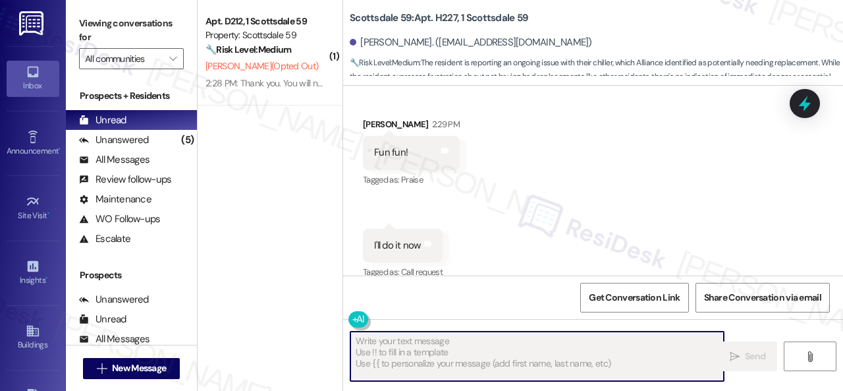
type textarea "Fetching suggested responses. Please feel free to read through the conversation…"
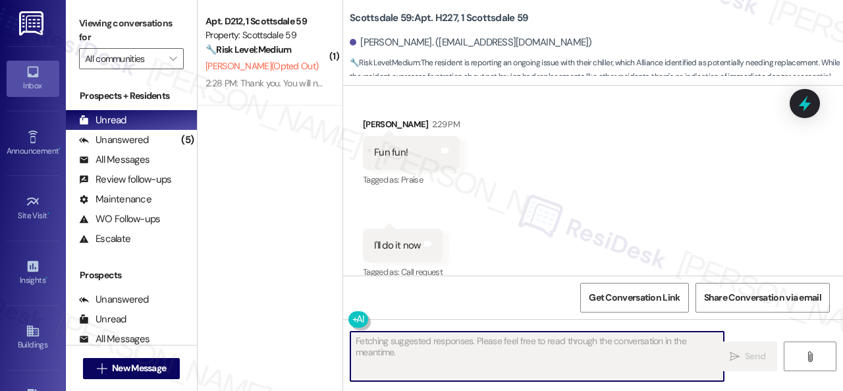
click at [304, 53] on div "🔧 Risk Level: Medium The resident opted out of receiving text messages. This is…" at bounding box center [266, 50] width 122 height 14
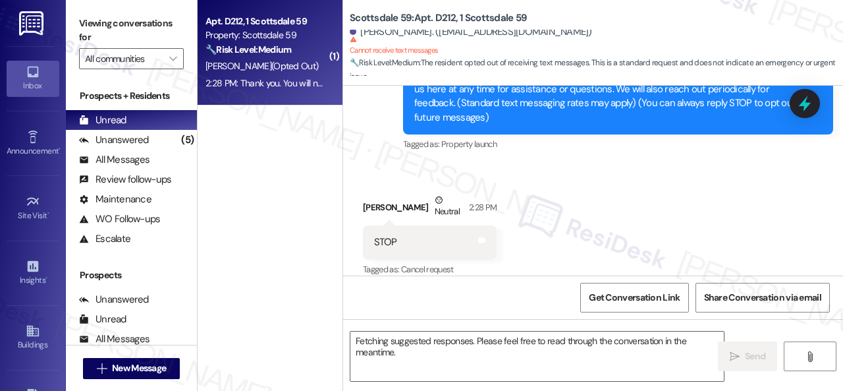
scroll to position [191, 0]
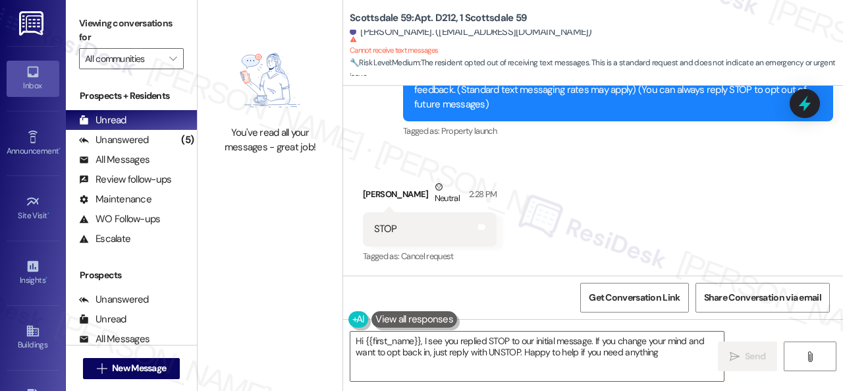
type textarea "Hi {{first_name}}, I see you replied STOP to our initial message. If you change…"
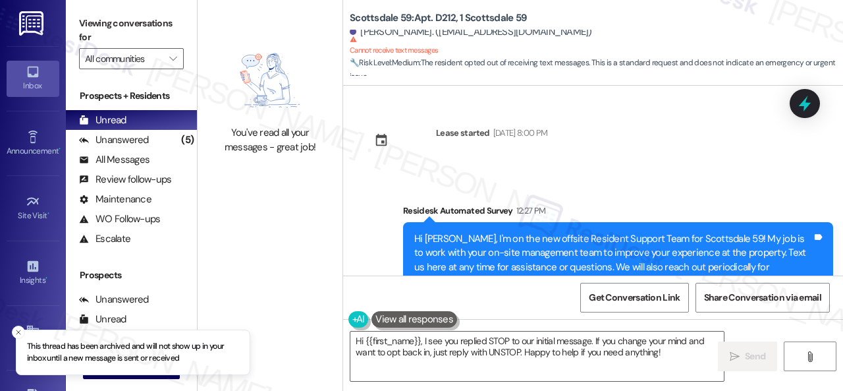
scroll to position [191, 0]
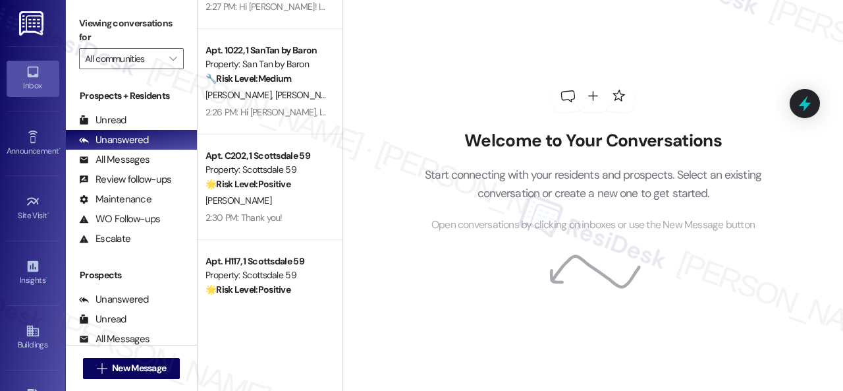
scroll to position [229, 0]
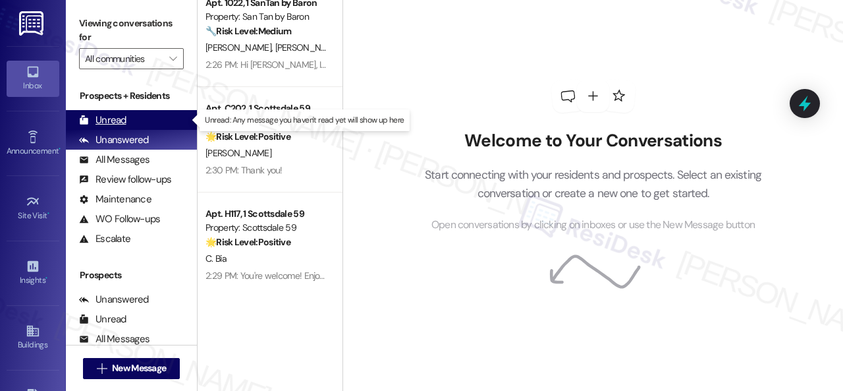
click at [119, 117] on div "Unread" at bounding box center [102, 120] width 47 height 14
